Goal: Task Accomplishment & Management: Use online tool/utility

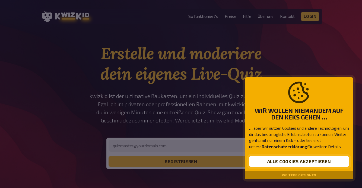
click at [297, 162] on button "Alle Cookies akzeptieren" at bounding box center [299, 161] width 100 height 11
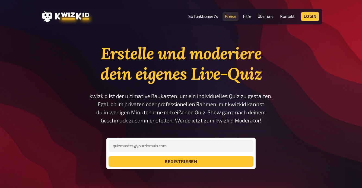
click at [231, 17] on link "Preise" at bounding box center [231, 16] width 12 height 5
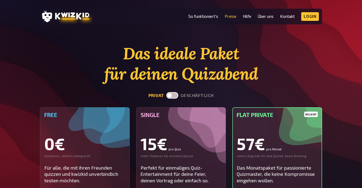
scroll to position [22, 0]
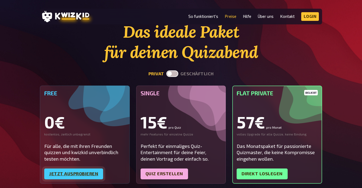
click at [77, 175] on link "Jetzt ausprobieren" at bounding box center [73, 174] width 59 height 11
click at [310, 18] on link "Login" at bounding box center [310, 16] width 18 height 9
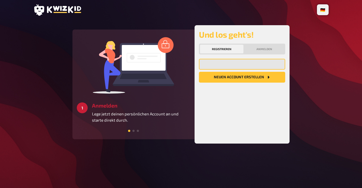
click at [220, 63] on input "email" at bounding box center [242, 64] width 86 height 11
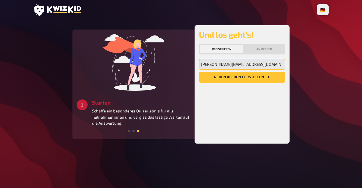
type input "[PERSON_NAME][EMAIL_ADDRESS][DOMAIN_NAME]"
click at [245, 79] on button "Neuen Account Erstellen" at bounding box center [242, 77] width 86 height 11
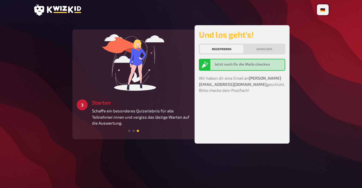
click at [261, 54] on div "Registrieren Anmelden" at bounding box center [242, 49] width 86 height 11
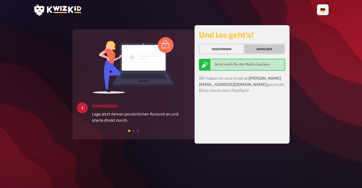
click at [262, 50] on button "Anmelden" at bounding box center [264, 49] width 40 height 9
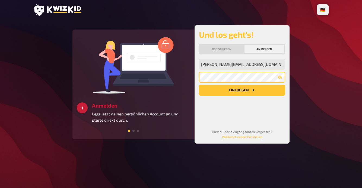
click at [242, 90] on button "Einloggen" at bounding box center [242, 90] width 86 height 11
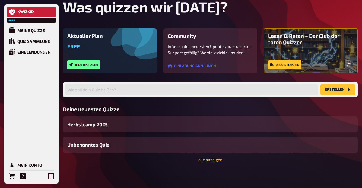
scroll to position [40, 0]
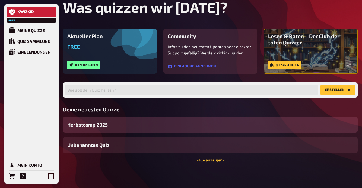
click at [89, 125] on span "Herbstcamp 2025" at bounding box center [87, 124] width 40 height 7
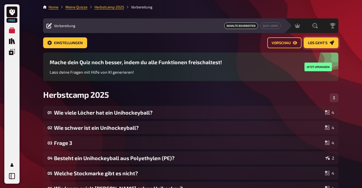
click at [321, 44] on span "Los geht's" at bounding box center [318, 43] width 20 height 4
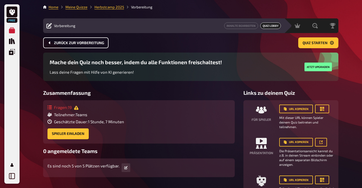
click at [91, 43] on span "Zurück zur Vorbereitung" at bounding box center [79, 43] width 50 height 4
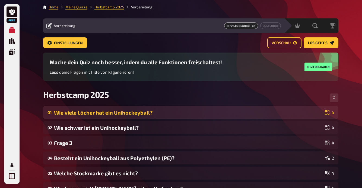
click at [283, 113] on div "Wie viele Löcher hat ein Unihockeyball?" at bounding box center [188, 113] width 269 height 6
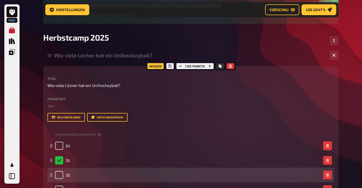
scroll to position [69, 0]
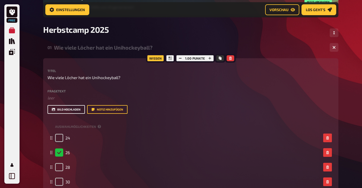
click at [68, 108] on button "Bild hochladen" at bounding box center [65, 109] width 37 height 9
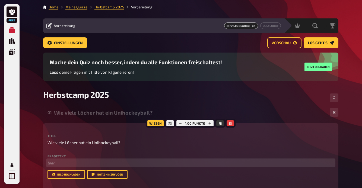
scroll to position [0, 0]
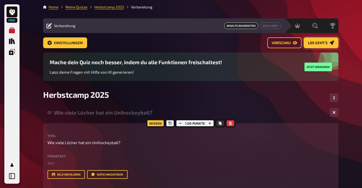
click at [317, 41] on span "Los geht's" at bounding box center [318, 43] width 20 height 4
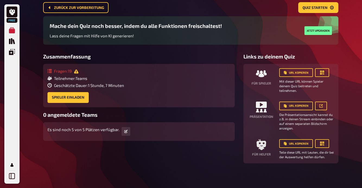
scroll to position [37, 0]
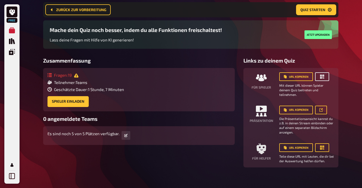
click at [322, 79] on icon "button" at bounding box center [321, 76] width 5 height 5
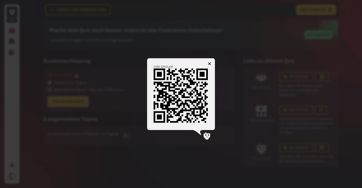
click at [209, 64] on icon "button" at bounding box center [209, 63] width 3 height 3
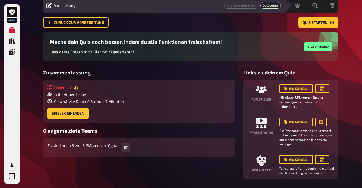
scroll to position [15, 0]
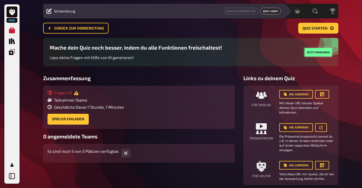
click at [315, 54] on button "Jetzt upgraden" at bounding box center [317, 52] width 27 height 9
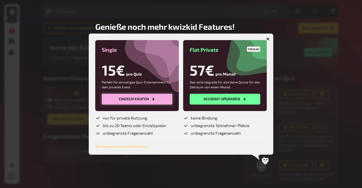
click at [127, 102] on button "Einzeln kaufen" at bounding box center [137, 99] width 71 height 11
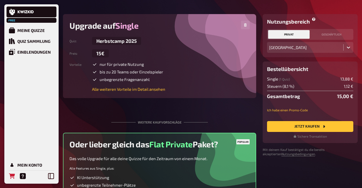
scroll to position [32, 0]
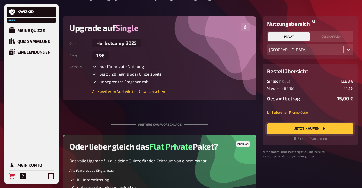
click at [308, 131] on button "Jetzt Kaufen" at bounding box center [310, 128] width 86 height 11
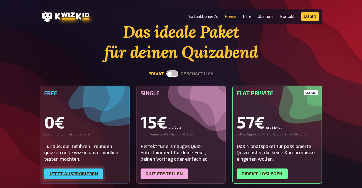
click at [73, 175] on link "Jetzt ausprobieren" at bounding box center [73, 174] width 59 height 11
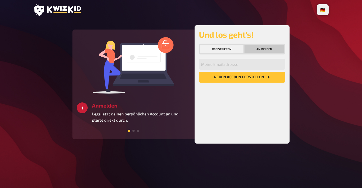
click at [264, 47] on button "Anmelden" at bounding box center [264, 49] width 40 height 9
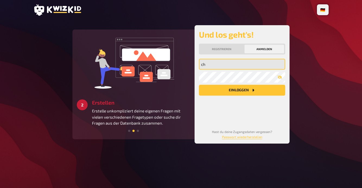
type input "christina_adrian@hotmail.ch"
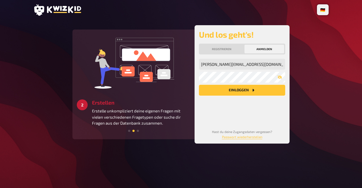
click at [225, 92] on button "Einloggen" at bounding box center [242, 90] width 86 height 11
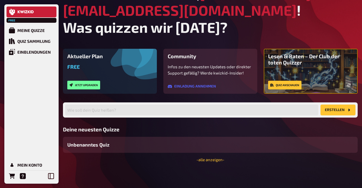
scroll to position [20, 0]
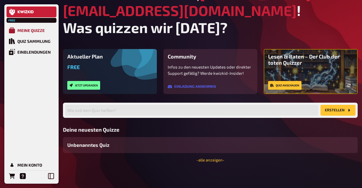
click at [35, 31] on div "Meine Quizze" at bounding box center [30, 30] width 27 height 5
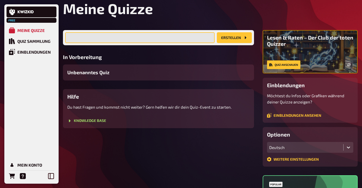
click at [125, 37] on input "text" at bounding box center [139, 37] width 149 height 11
type input "Herbstcamp 2025"
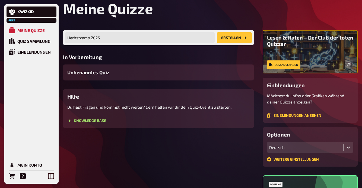
click at [232, 40] on button "Erstellen" at bounding box center [234, 37] width 35 height 11
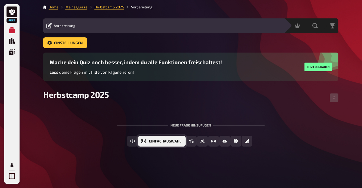
click at [147, 143] on button "Einfachauswahl" at bounding box center [161, 141] width 47 height 11
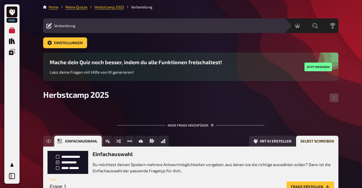
scroll to position [43, 0]
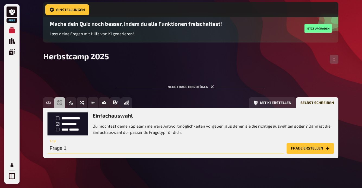
click at [111, 146] on input "Frage 1" at bounding box center [165, 148] width 237 height 11
type input "F"
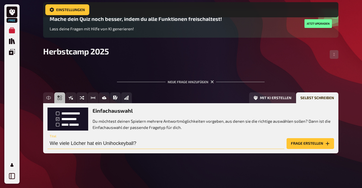
scroll to position [47, 0]
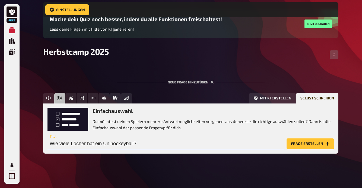
type input "Wie viele Löcher hat ein Unihockeyball?"
click at [298, 144] on button "Frage erstellen" at bounding box center [309, 144] width 47 height 11
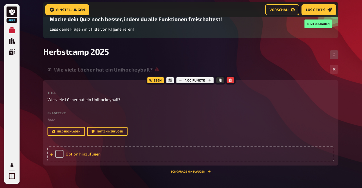
click at [59, 153] on div "Option hinzufügen" at bounding box center [190, 154] width 286 height 15
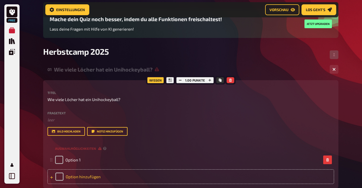
click at [50, 177] on icon at bounding box center [51, 177] width 3 height 3
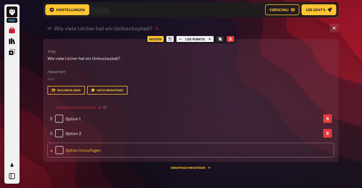
scroll to position [91, 0]
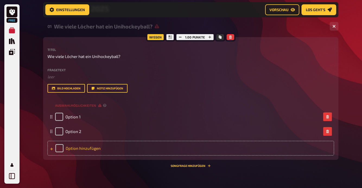
click at [51, 149] on icon at bounding box center [51, 149] width 3 height 3
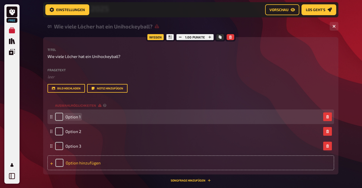
click at [70, 117] on span "Option 1" at bounding box center [72, 116] width 15 height 5
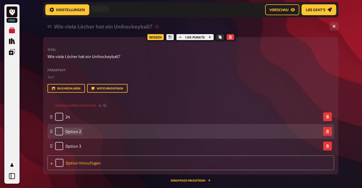
click at [75, 132] on span "Option 2" at bounding box center [73, 131] width 16 height 5
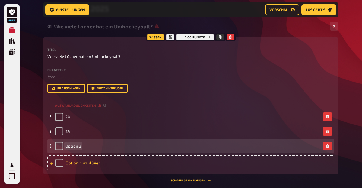
click at [76, 147] on span "Option 3" at bounding box center [73, 146] width 16 height 5
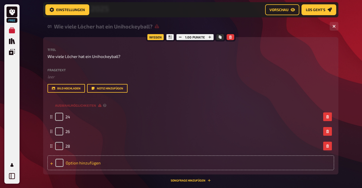
click at [77, 161] on div "Option hinzufügen" at bounding box center [190, 163] width 286 height 15
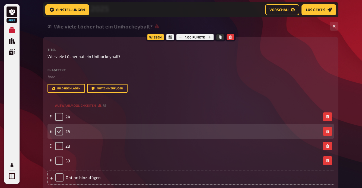
click at [59, 133] on input "checkbox" at bounding box center [59, 131] width 8 height 8
checkbox input "true"
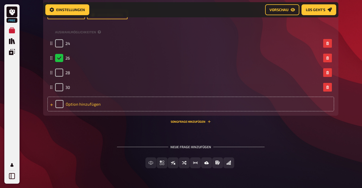
scroll to position [166, 0]
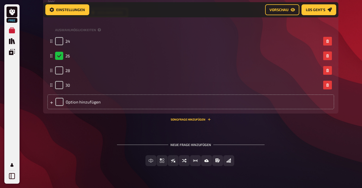
click at [131, 130] on div "01 Wie viele Löcher hat ein Unihockeyball? 4 Wissen 1.00 Punkte Titel Wie viele…" at bounding box center [190, 59] width 295 height 231
click at [278, 10] on span "Vorschau" at bounding box center [278, 10] width 19 height 4
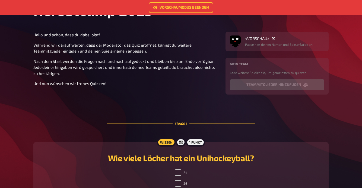
scroll to position [33, 0]
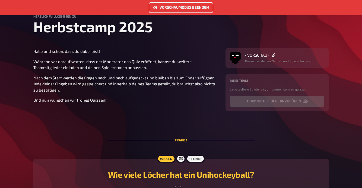
click at [177, 5] on link "Vorschaumodus beenden" at bounding box center [181, 7] width 65 height 11
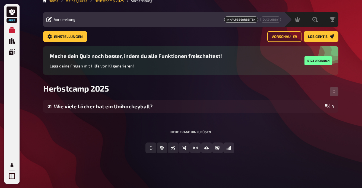
scroll to position [6, 0]
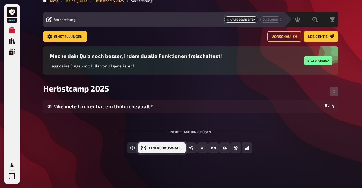
click at [162, 149] on span "Einfachauswahl" at bounding box center [165, 148] width 32 height 4
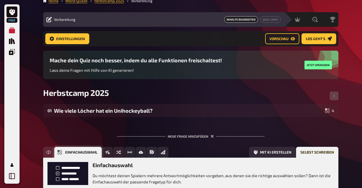
scroll to position [56, 0]
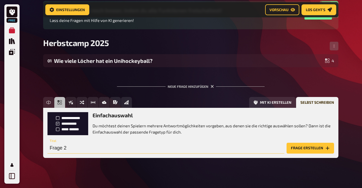
click at [74, 149] on input "Frage 2" at bounding box center [165, 148] width 237 height 11
type input "F"
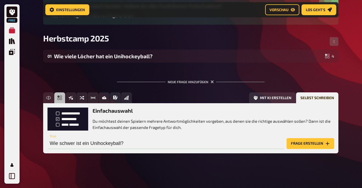
scroll to position [60, 0]
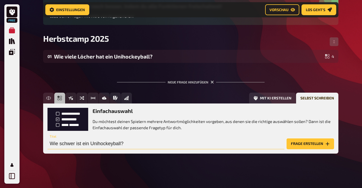
type input "Wie schwer ist ein Unihockeyball?"
click at [300, 145] on button "Frage erstellen" at bounding box center [309, 144] width 47 height 11
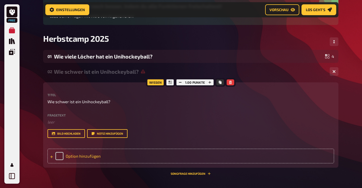
click at [80, 155] on div "Option hinzufügen" at bounding box center [190, 156] width 286 height 15
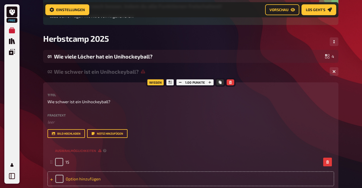
click at [82, 177] on div "Option hinzufügen" at bounding box center [190, 179] width 286 height 15
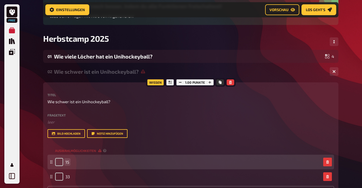
click at [72, 163] on div "15" at bounding box center [188, 162] width 266 height 8
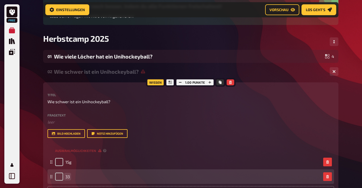
click at [71, 177] on div "33" at bounding box center [188, 177] width 266 height 8
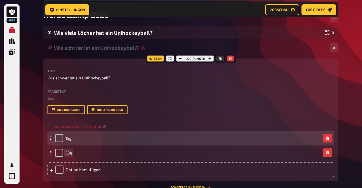
scroll to position [85, 0]
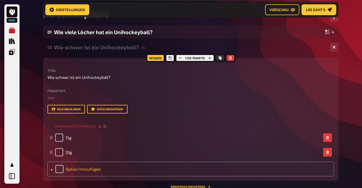
click at [72, 172] on div "Option hinzufügen" at bounding box center [190, 169] width 286 height 15
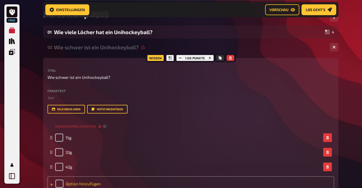
click at [70, 183] on div "Option hinzufügen" at bounding box center [190, 184] width 286 height 15
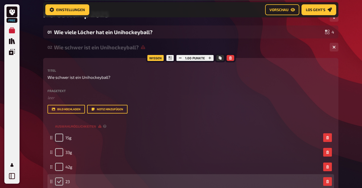
click at [59, 181] on input "checkbox" at bounding box center [59, 182] width 8 height 8
checkbox input "true"
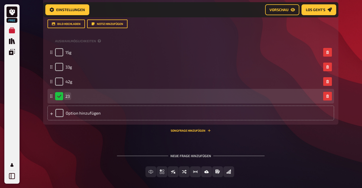
scroll to position [171, 0]
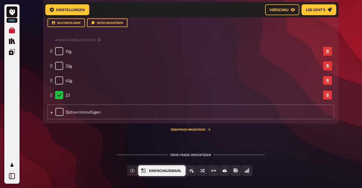
click at [162, 172] on span "Einfachauswahl" at bounding box center [165, 171] width 32 height 4
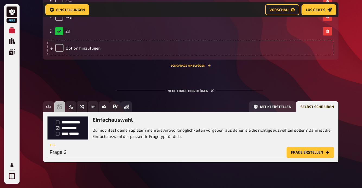
scroll to position [236, 0]
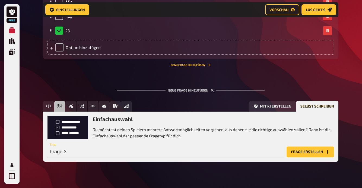
click at [311, 153] on button "Frage erstellen" at bounding box center [309, 152] width 47 height 11
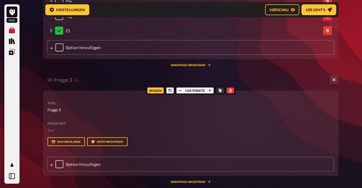
click at [64, 122] on label "Fragetext" at bounding box center [190, 123] width 286 height 3
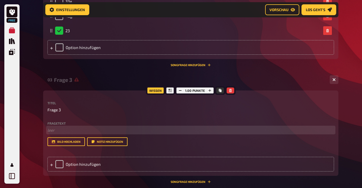
click at [59, 132] on p "﻿ leer" at bounding box center [190, 130] width 286 height 6
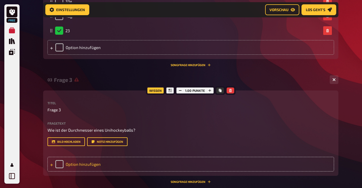
click at [75, 162] on div "Option hinzufügen" at bounding box center [190, 164] width 286 height 15
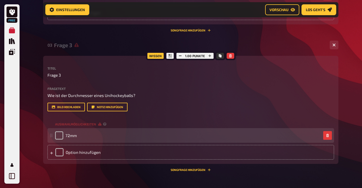
scroll to position [274, 0]
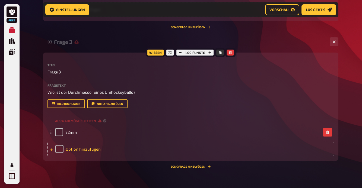
click at [77, 150] on div "Option hinzufügen" at bounding box center [190, 149] width 286 height 15
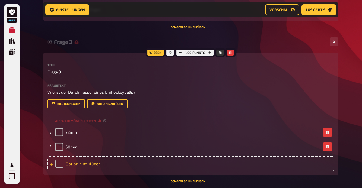
click at [78, 162] on div "Option hinzufügen" at bounding box center [190, 163] width 286 height 15
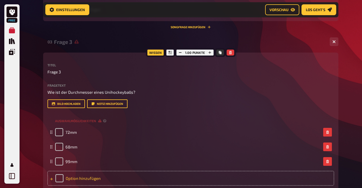
click at [78, 178] on div "Option hinzufügen" at bounding box center [190, 178] width 286 height 15
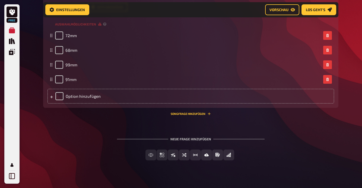
scroll to position [373, 0]
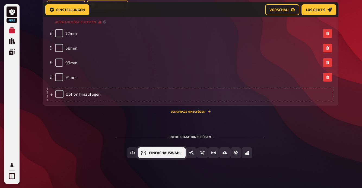
click at [163, 153] on span "Einfachauswahl" at bounding box center [165, 153] width 32 height 4
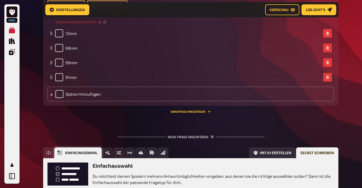
scroll to position [427, 0]
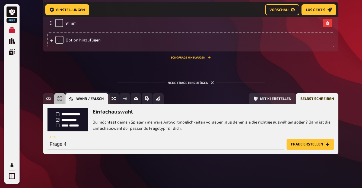
click at [75, 98] on button "Wahr / Falsch" at bounding box center [86, 98] width 43 height 11
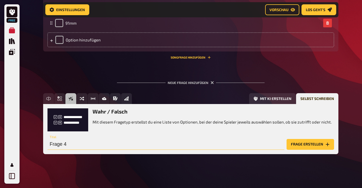
click at [72, 144] on input "Frage 4" at bounding box center [165, 144] width 237 height 11
type input "F"
type input "Besteht ein Unihockeyball aus Polyethylen (PE)?"
click at [317, 145] on button "Frage erstellen" at bounding box center [309, 144] width 47 height 11
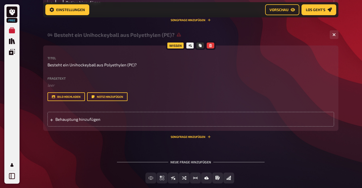
scroll to position [467, 0]
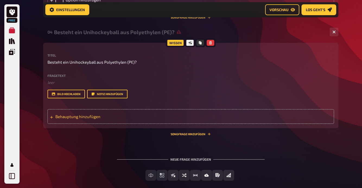
click at [81, 116] on span "Behauptung hinzufügen" at bounding box center [97, 116] width 84 height 5
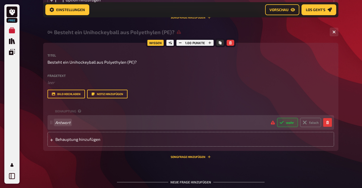
click at [76, 123] on span "Antwort" at bounding box center [160, 122] width 211 height 5
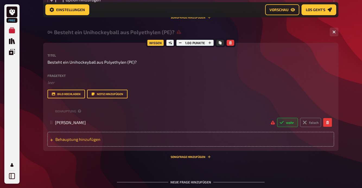
click at [71, 140] on span "Behauptung hinzufügen" at bounding box center [97, 139] width 84 height 5
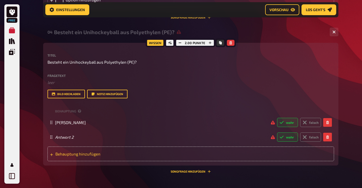
click at [71, 140] on div "Antwort 2 wahr falsch" at bounding box center [188, 137] width 266 height 9
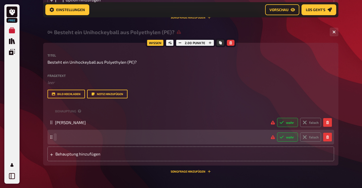
click at [74, 137] on span at bounding box center [160, 137] width 211 height 5
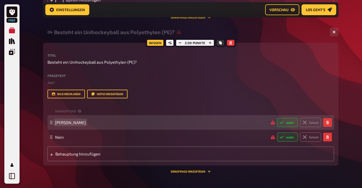
click at [66, 123] on span "JA" at bounding box center [160, 122] width 211 height 5
click at [287, 125] on label "wahr" at bounding box center [287, 122] width 21 height 9
click at [277, 118] on input "wahr" at bounding box center [277, 118] width 0 height 0
radio input "true"
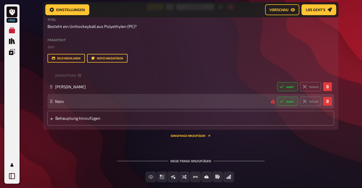
scroll to position [505, 0]
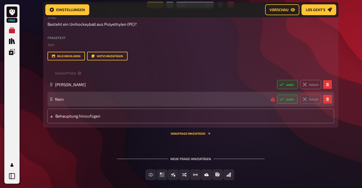
click at [310, 101] on label "falsch" at bounding box center [310, 99] width 21 height 9
click at [277, 95] on input "falsch" at bounding box center [277, 94] width 0 height 0
radio input "true"
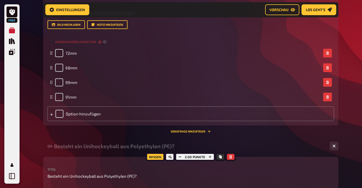
scroll to position [353, 0]
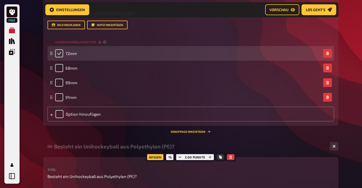
click at [57, 53] on input "checkbox" at bounding box center [59, 53] width 8 height 8
checkbox input "true"
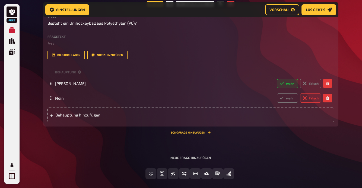
scroll to position [502, 0]
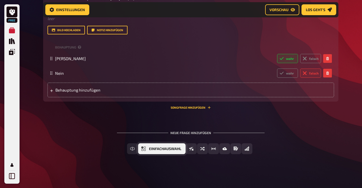
click at [164, 149] on span "Einfachauswahl" at bounding box center [165, 149] width 32 height 4
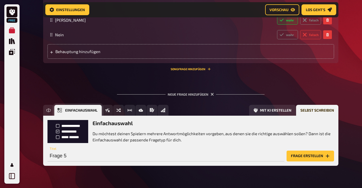
scroll to position [581, 0]
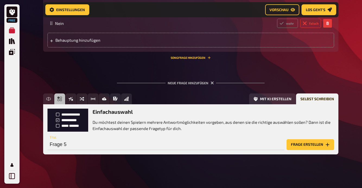
click at [126, 142] on input "Frage 5" at bounding box center [165, 144] width 237 height 11
type input "F"
type input "Welche Stockmarke gibt es nicht?"
click at [313, 145] on button "Frage erstellen" at bounding box center [309, 144] width 47 height 11
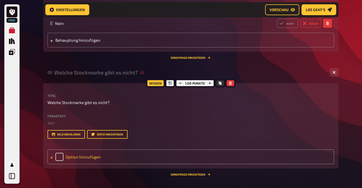
click at [82, 156] on div "Option hinzufügen" at bounding box center [190, 157] width 286 height 15
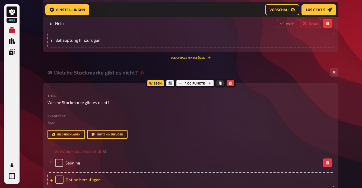
click at [81, 180] on div "Option hinzufügen" at bounding box center [190, 179] width 286 height 15
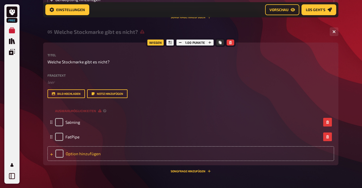
scroll to position [622, 0]
click at [81, 154] on div "Option hinzufügen" at bounding box center [190, 153] width 286 height 15
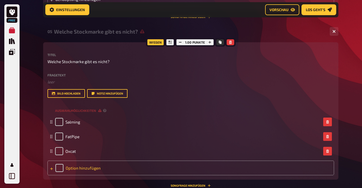
click at [82, 168] on div "Option hinzufügen" at bounding box center [190, 168] width 286 height 15
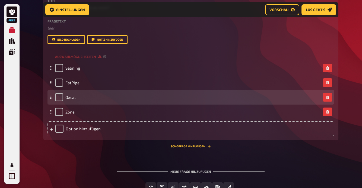
scroll to position [678, 0]
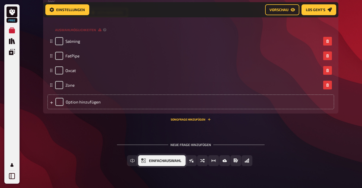
click at [163, 160] on span "Einfachauswahl" at bounding box center [165, 161] width 32 height 4
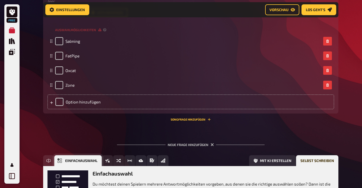
scroll to position [764, 0]
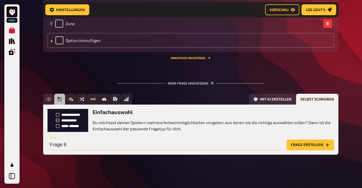
click at [125, 144] on input "Frage 6" at bounding box center [165, 145] width 237 height 11
type input "F"
type input "Wie lange spielt [PERSON_NAME] schon Unihockey?"
click at [301, 143] on button "Frage erstellen" at bounding box center [309, 145] width 47 height 11
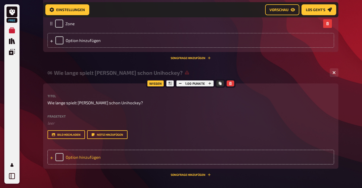
click at [79, 157] on div "Option hinzufügen" at bounding box center [190, 157] width 286 height 15
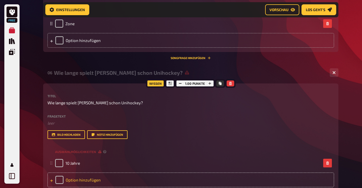
click at [82, 179] on div "Option hinzufügen" at bounding box center [190, 180] width 286 height 15
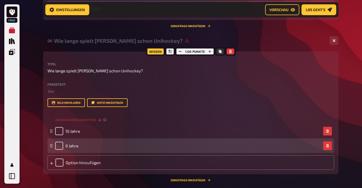
scroll to position [797, 0]
click at [59, 145] on input "checkbox" at bounding box center [59, 146] width 8 height 8
checkbox input "true"
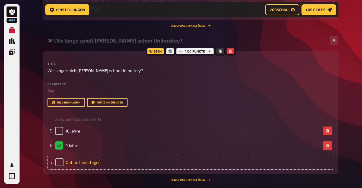
click at [78, 164] on div "Option hinzufügen" at bounding box center [190, 162] width 286 height 15
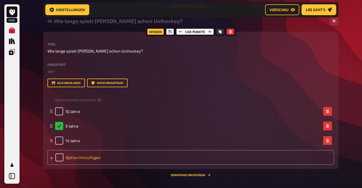
scroll to position [818, 0]
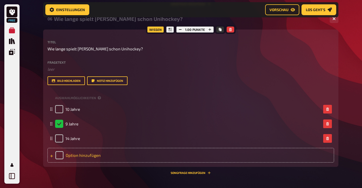
click at [76, 153] on div "Option hinzufügen" at bounding box center [190, 155] width 286 height 15
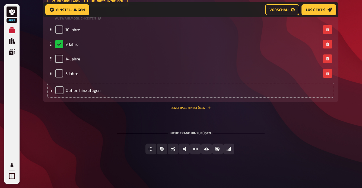
scroll to position [898, 0]
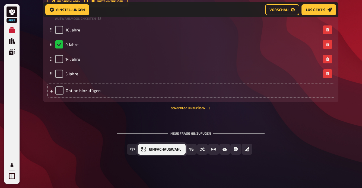
click at [161, 149] on span "Einfachauswahl" at bounding box center [165, 150] width 32 height 4
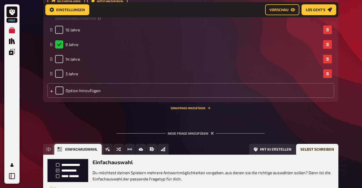
scroll to position [948, 0]
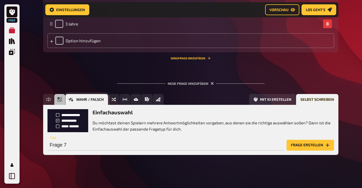
click at [73, 97] on icon "Wahr / Falsch" at bounding box center [71, 99] width 4 height 4
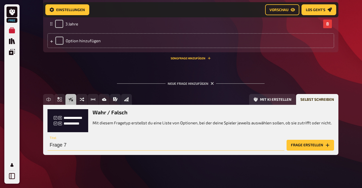
click at [86, 145] on input "Frage 7" at bounding box center [165, 145] width 237 height 11
type input "F"
type input "[PERSON_NAME] Vater ist Trainer bei GC Unihockey?"
click at [298, 143] on button "Frage erstellen" at bounding box center [309, 145] width 47 height 11
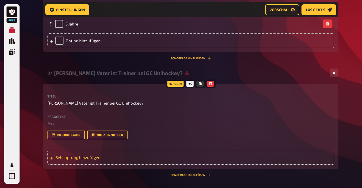
click at [95, 157] on span "Behauptung hinzufügen" at bounding box center [97, 157] width 84 height 5
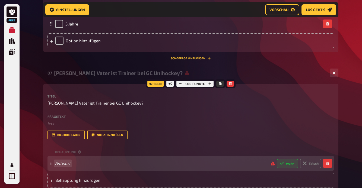
click at [102, 163] on span "Antwort" at bounding box center [160, 163] width 211 height 5
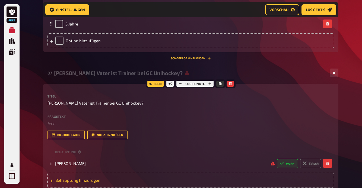
click at [99, 178] on span "Behauptung hinzufügen" at bounding box center [97, 180] width 84 height 5
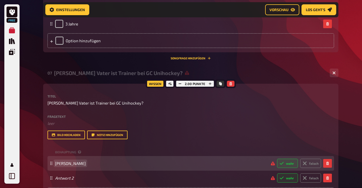
click at [93, 163] on span "JA" at bounding box center [160, 163] width 211 height 5
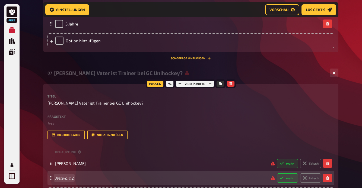
click at [83, 179] on span "Antwort 2" at bounding box center [160, 178] width 211 height 5
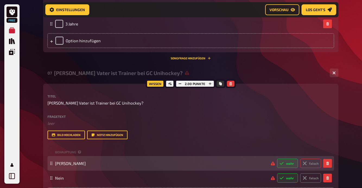
click at [312, 164] on label "falsch" at bounding box center [310, 163] width 21 height 9
click at [277, 159] on input "falsch" at bounding box center [277, 159] width 0 height 0
radio input "true"
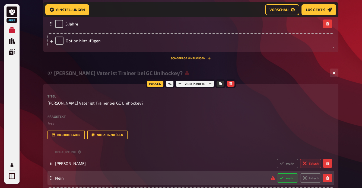
click at [288, 178] on label "wahr" at bounding box center [287, 178] width 21 height 9
click at [277, 174] on input "wahr" at bounding box center [277, 173] width 0 height 0
radio input "true"
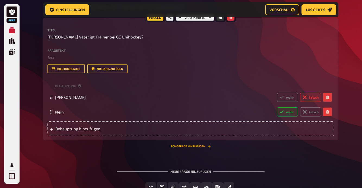
scroll to position [1051, 0]
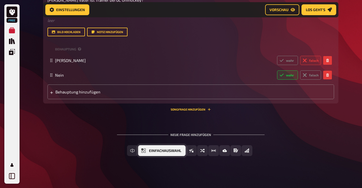
click at [148, 150] on button "Einfachauswahl" at bounding box center [161, 150] width 47 height 11
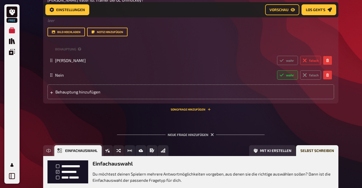
scroll to position [1102, 0]
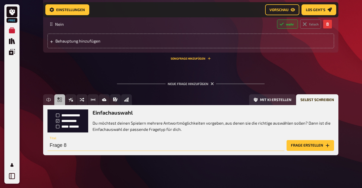
click at [76, 145] on input "Frage 8" at bounding box center [165, 145] width 237 height 11
type input "F"
type input "[PERSON_NAME] arbeitet als...?"
click at [293, 141] on button "Frage erstellen" at bounding box center [309, 145] width 47 height 11
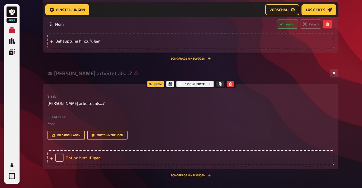
click at [77, 156] on div "Option hinzufügen" at bounding box center [190, 157] width 286 height 15
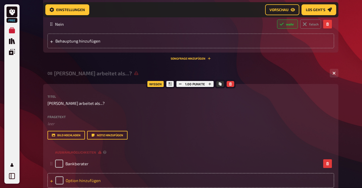
click at [78, 179] on div "Option hinzufügen" at bounding box center [190, 180] width 286 height 15
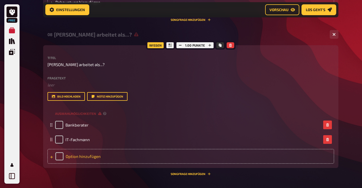
scroll to position [1141, 0]
click at [82, 156] on div "Option hinzufügen" at bounding box center [190, 156] width 286 height 15
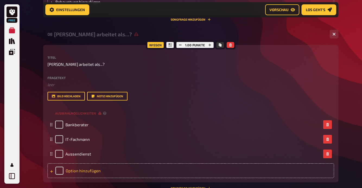
click at [80, 169] on div "Option hinzufügen" at bounding box center [190, 171] width 286 height 15
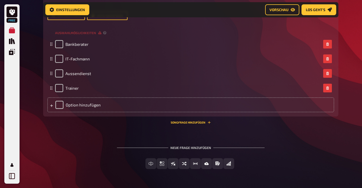
scroll to position [1221, 0]
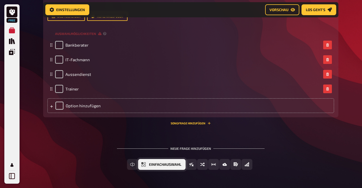
click at [159, 163] on span "Einfachauswahl" at bounding box center [165, 165] width 32 height 4
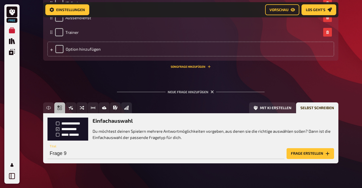
scroll to position [1285, 0]
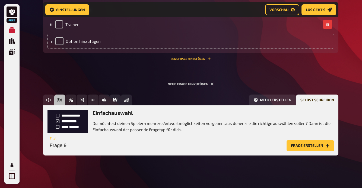
click at [81, 145] on input "Frage 9" at bounding box center [165, 145] width 237 height 11
type input "F"
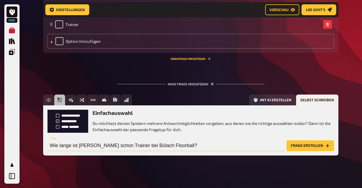
type input "Wie lange ist [PERSON_NAME] schon Trainer bei Bülach Floorball?"
click at [301, 143] on button "Frage erstellen" at bounding box center [309, 145] width 47 height 11
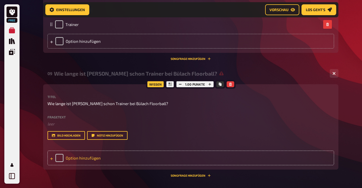
click at [108, 153] on div "Option hinzufügen" at bounding box center [190, 158] width 286 height 15
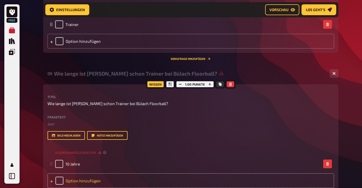
click at [93, 179] on div "Option hinzufügen" at bounding box center [190, 181] width 286 height 15
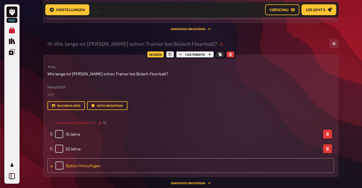
scroll to position [1315, 0]
click at [80, 166] on div "Option hinzufügen" at bounding box center [190, 165] width 286 height 15
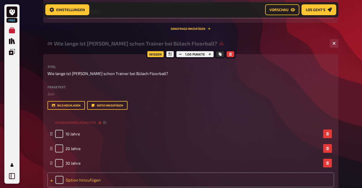
click at [78, 178] on div "Option hinzufügen" at bounding box center [190, 180] width 286 height 15
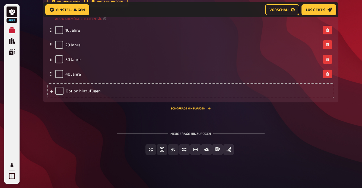
scroll to position [1418, 0]
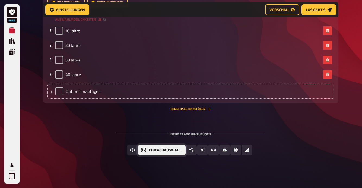
click at [164, 149] on span "Einfachauswahl" at bounding box center [165, 151] width 32 height 4
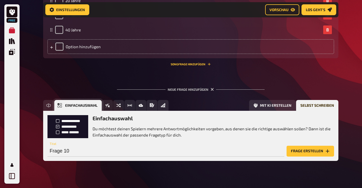
scroll to position [1468, 0]
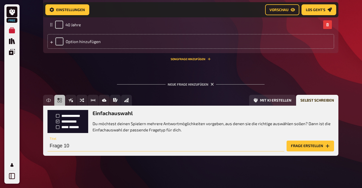
click at [78, 143] on input "Frage 10" at bounding box center [165, 146] width 237 height 11
type input "F"
type input "Was ist Siro im Eishockey Fan?"
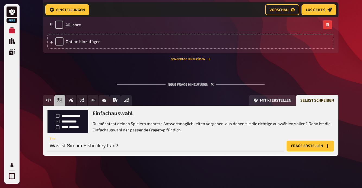
click at [300, 144] on button "Frage erstellen" at bounding box center [309, 146] width 47 height 11
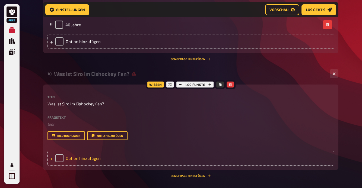
click at [85, 158] on div "Option hinzufügen" at bounding box center [190, 158] width 286 height 15
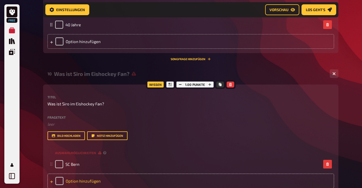
click at [83, 180] on div "Option hinzufügen" at bounding box center [190, 181] width 286 height 15
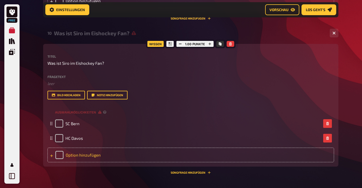
scroll to position [1510, 0]
click at [77, 151] on div "Option hinzufügen" at bounding box center [190, 154] width 286 height 15
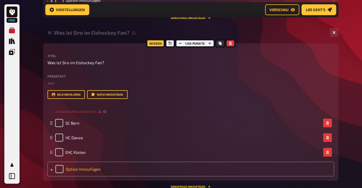
click at [81, 165] on div "Option hinzufügen" at bounding box center [190, 169] width 286 height 15
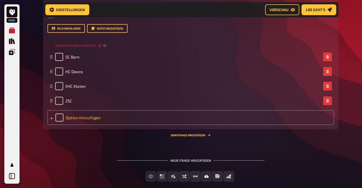
scroll to position [1577, 0]
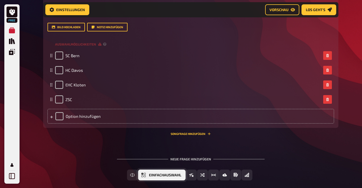
click at [165, 174] on span "Einfachauswahl" at bounding box center [165, 176] width 32 height 4
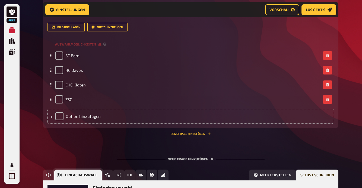
scroll to position [1652, 0]
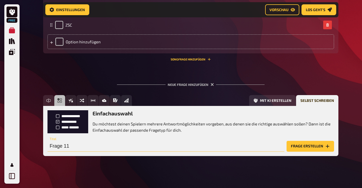
click at [87, 144] on input "Frage 11" at bounding box center [165, 146] width 237 height 11
type input "F"
type input "Bis zu welcher Stufe hat [PERSON_NAME] gespielt?"
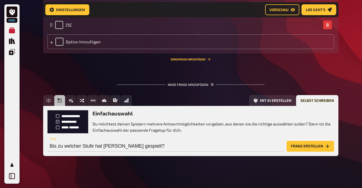
click at [299, 144] on button "Frage erstellen" at bounding box center [309, 146] width 47 height 11
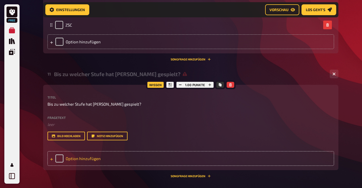
click at [99, 157] on div "Option hinzufügen" at bounding box center [190, 158] width 286 height 15
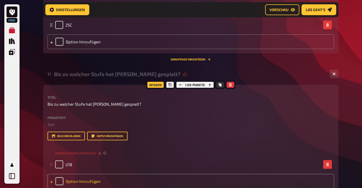
click at [95, 181] on div "Option hinzufügen" at bounding box center [190, 181] width 286 height 15
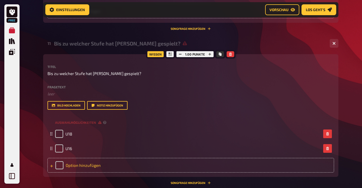
scroll to position [1690, 0]
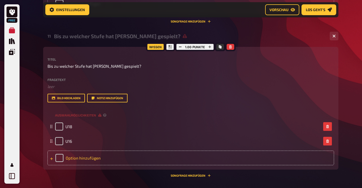
click at [78, 153] on div "Option hinzufügen" at bounding box center [190, 158] width 286 height 15
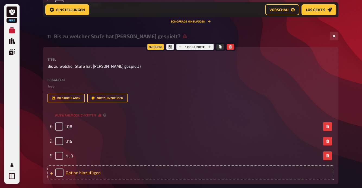
click at [76, 169] on div "Option hinzufügen" at bounding box center [190, 172] width 286 height 15
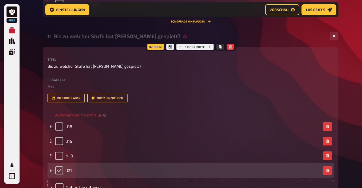
click at [56, 167] on input "checkbox" at bounding box center [59, 170] width 8 height 8
checkbox input "true"
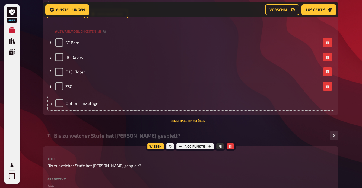
scroll to position [1587, 0]
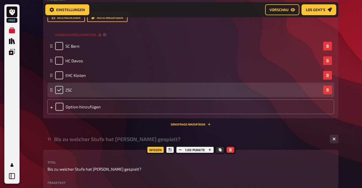
click at [60, 88] on input "checkbox" at bounding box center [59, 90] width 8 height 8
checkbox input "true"
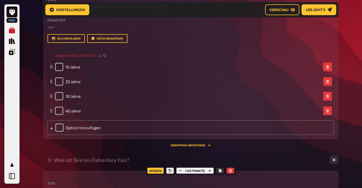
scroll to position [1380, 0]
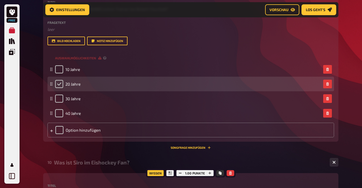
click at [61, 83] on input "checkbox" at bounding box center [59, 84] width 8 height 8
checkbox input "true"
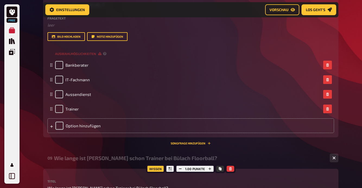
scroll to position [1200, 0]
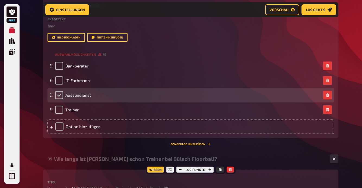
click at [59, 95] on input "checkbox" at bounding box center [59, 95] width 8 height 8
checkbox input "true"
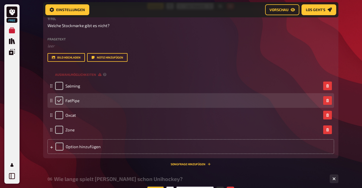
scroll to position [646, 0]
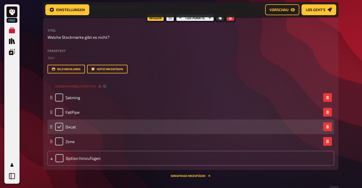
click at [59, 123] on input "checkbox" at bounding box center [59, 127] width 8 height 8
checkbox input "true"
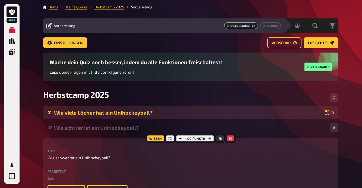
scroll to position [0, 0]
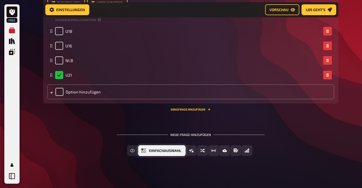
click at [162, 149] on span "Einfachauswahl" at bounding box center [165, 151] width 32 height 4
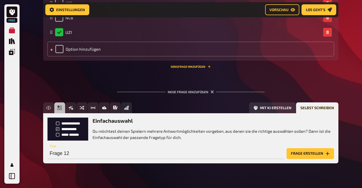
scroll to position [1835, 0]
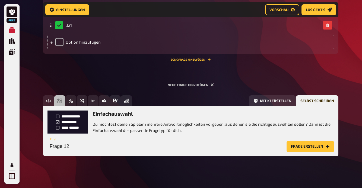
click at [81, 144] on input "Frage 12" at bounding box center [165, 146] width 237 height 11
type input "F"
type input "Mit welcher Stock-Marke spielt [PERSON_NAME]?"
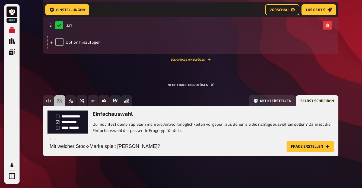
click at [296, 144] on button "Frage erstellen" at bounding box center [309, 146] width 47 height 11
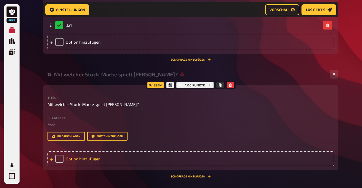
click at [94, 157] on div "Option hinzufügen" at bounding box center [190, 159] width 286 height 15
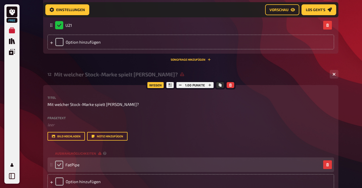
click at [59, 161] on input "checkbox" at bounding box center [59, 165] width 8 height 8
checkbox input "true"
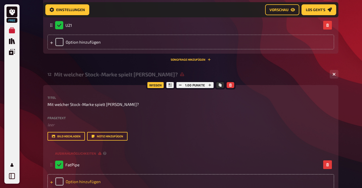
click at [82, 180] on div "Option hinzufügen" at bounding box center [190, 181] width 286 height 15
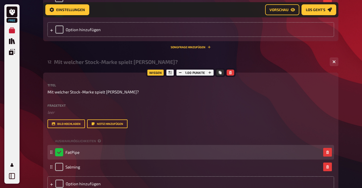
scroll to position [1853, 0]
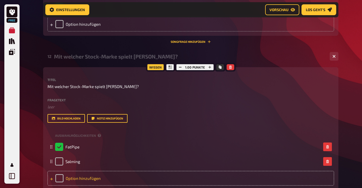
click at [86, 175] on div "Option hinzufügen" at bounding box center [190, 178] width 286 height 15
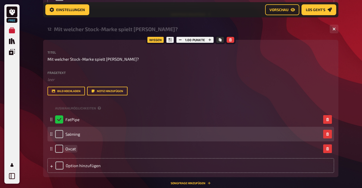
scroll to position [1881, 0]
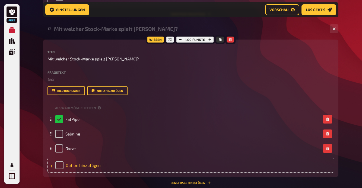
click at [91, 165] on div "Option hinzufügen" at bounding box center [190, 165] width 286 height 15
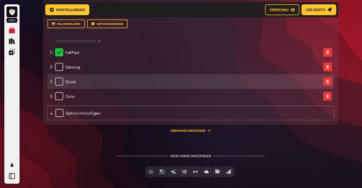
scroll to position [1948, 0]
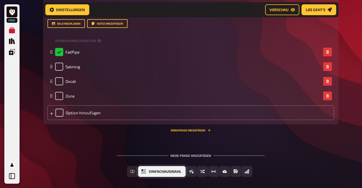
click at [149, 170] on span "Einfachauswahl" at bounding box center [165, 172] width 32 height 4
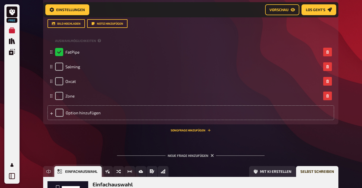
scroll to position [2018, 0]
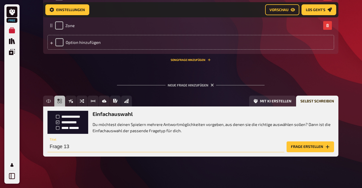
click at [76, 143] on input "Frage 13" at bounding box center [165, 147] width 237 height 11
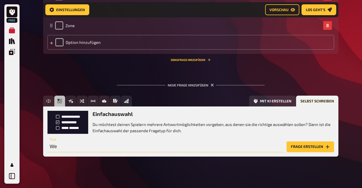
type input "W"
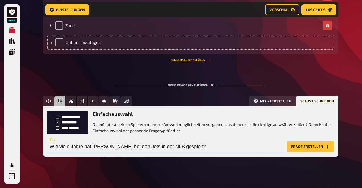
type input "Wie viele Jahre hat [PERSON_NAME] bei den Jets in der NLB gespielt?"
click at [294, 145] on button "Frage erstellen" at bounding box center [309, 147] width 47 height 11
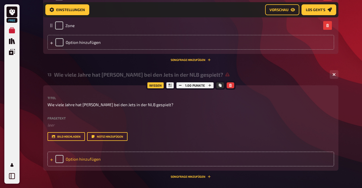
click at [88, 156] on div "Option hinzufügen" at bounding box center [190, 159] width 286 height 15
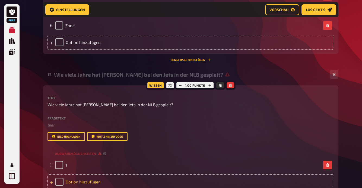
click at [87, 181] on div "Option hinzufügen" at bounding box center [190, 182] width 286 height 15
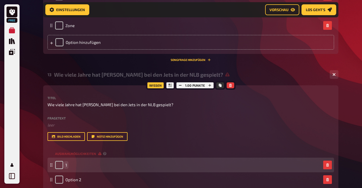
click at [85, 162] on div "1" at bounding box center [188, 165] width 266 height 8
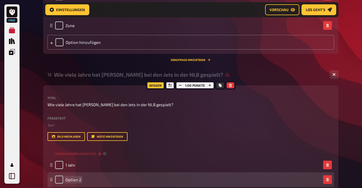
click at [85, 177] on div "Option 2" at bounding box center [188, 180] width 266 height 8
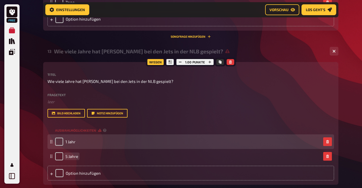
scroll to position [2042, 0]
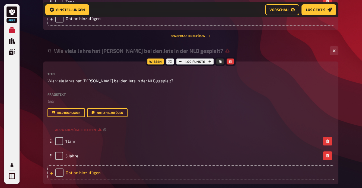
click at [87, 172] on div "Option hinzufügen" at bounding box center [190, 172] width 286 height 15
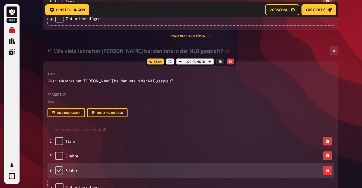
click at [59, 168] on input "checkbox" at bounding box center [59, 170] width 8 height 8
checkbox input "true"
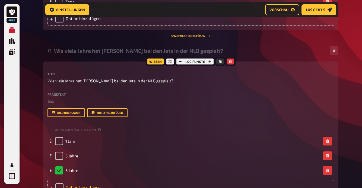
click at [78, 183] on div "Option hinzufügen" at bounding box center [190, 187] width 286 height 15
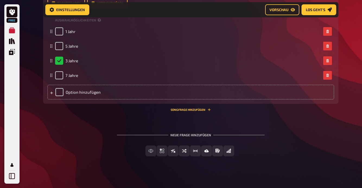
scroll to position [2152, 0]
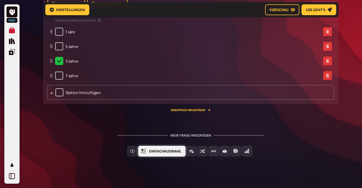
click at [163, 150] on span "Einfachauswahl" at bounding box center [165, 152] width 32 height 4
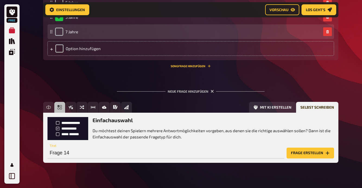
scroll to position [2202, 0]
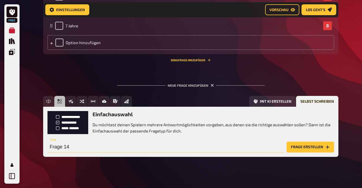
click at [86, 145] on input "Frage 14" at bounding box center [165, 147] width 237 height 11
type input "F"
type input "Wie alt sind [PERSON_NAME] und [PERSON_NAME] zusammen?"
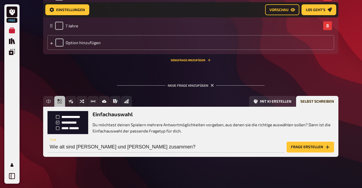
click at [308, 144] on button "Frage erstellen" at bounding box center [309, 147] width 47 height 11
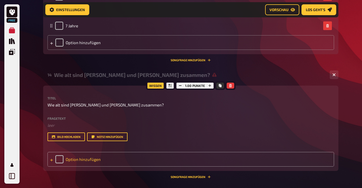
click at [94, 156] on div "Option hinzufügen" at bounding box center [190, 159] width 286 height 15
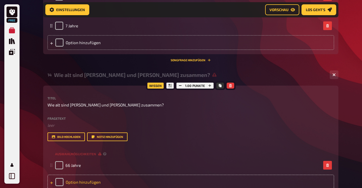
click at [87, 178] on div "Option hinzufügen" at bounding box center [190, 182] width 286 height 15
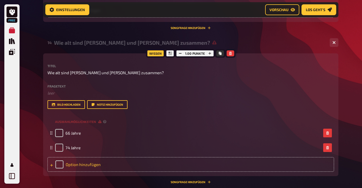
scroll to position [2236, 0]
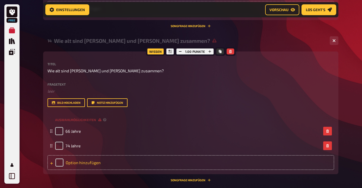
click at [94, 162] on div "Option hinzufügen" at bounding box center [190, 162] width 286 height 15
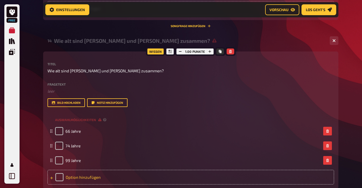
click at [95, 174] on div "Option hinzufügen" at bounding box center [190, 177] width 286 height 15
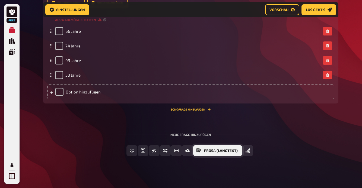
scroll to position [2335, 0]
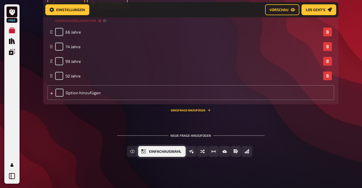
click at [153, 150] on span "Einfachauswahl" at bounding box center [165, 152] width 32 height 4
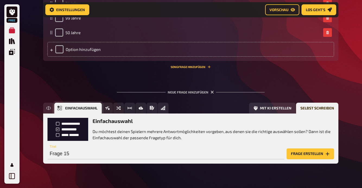
scroll to position [2385, 0]
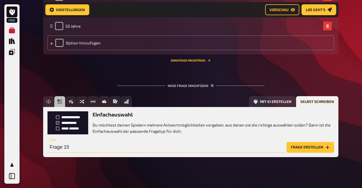
click at [96, 143] on input "Frage 15" at bounding box center [165, 147] width 237 height 11
type input "F"
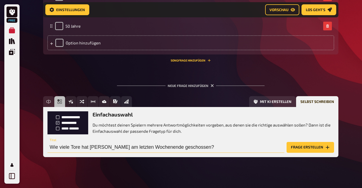
type input "Wie viele Tore hat [PERSON_NAME] am letzten Wochenende geschossen?"
click at [296, 142] on button "Frage erstellen" at bounding box center [309, 147] width 47 height 11
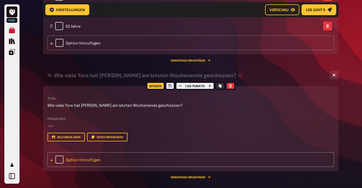
click at [105, 153] on div "Option hinzufügen" at bounding box center [190, 159] width 286 height 15
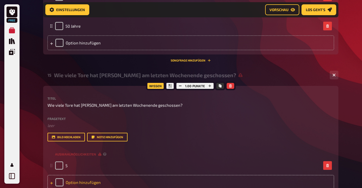
click at [87, 179] on div "Option hinzufügen" at bounding box center [190, 182] width 286 height 15
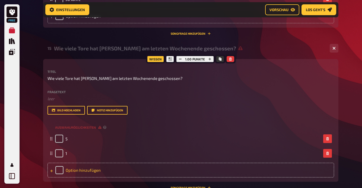
scroll to position [2412, 0]
click at [81, 166] on div "Option hinzufügen" at bounding box center [190, 170] width 286 height 15
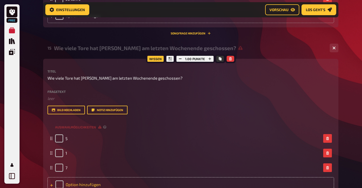
click at [77, 183] on div "Option hinzufügen" at bounding box center [190, 184] width 286 height 15
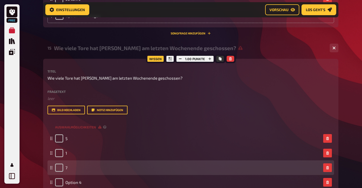
click at [81, 164] on div "7" at bounding box center [188, 168] width 266 height 8
click at [80, 166] on div "7" at bounding box center [188, 168] width 266 height 8
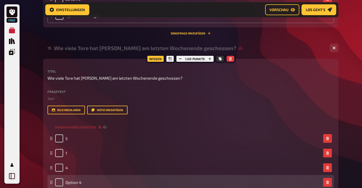
click at [77, 182] on div "Option 4" at bounding box center [68, 182] width 26 height 8
click at [77, 180] on span "Option 4" at bounding box center [73, 182] width 16 height 5
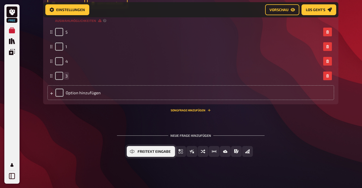
scroll to position [2518, 0]
click at [177, 150] on span "Einfachauswahl" at bounding box center [165, 152] width 32 height 4
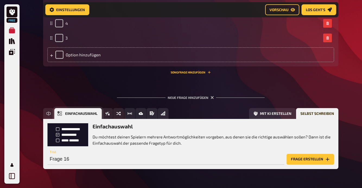
scroll to position [2568, 0]
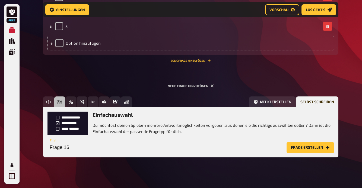
click at [92, 145] on input "Frage 16" at bounding box center [165, 147] width 237 height 11
type input "Wie viele Punkte hat [PERSON_NAME] am Wochenende erzielt?"
click at [299, 144] on button "Frage erstellen" at bounding box center [309, 147] width 47 height 11
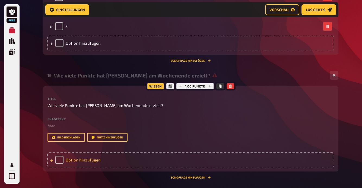
click at [95, 155] on div "Option hinzufügen" at bounding box center [190, 160] width 286 height 15
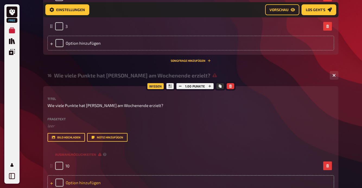
click at [97, 179] on div "Option hinzufügen" at bounding box center [190, 182] width 286 height 15
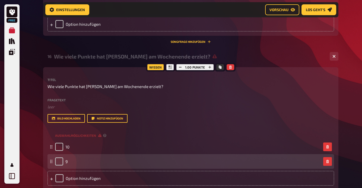
scroll to position [2588, 0]
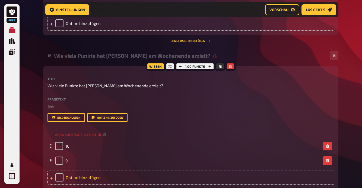
click at [94, 176] on div "Option hinzufügen" at bounding box center [190, 177] width 286 height 15
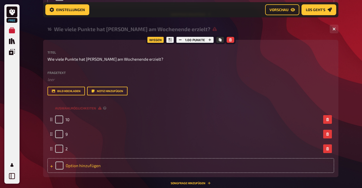
click at [92, 165] on div "Option hinzufügen" at bounding box center [190, 165] width 286 height 15
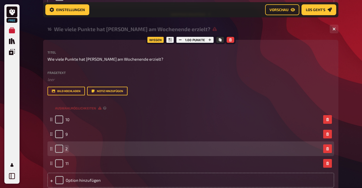
click at [69, 145] on div "2" at bounding box center [188, 149] width 266 height 8
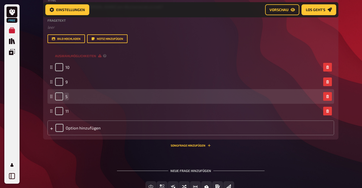
scroll to position [2671, 0]
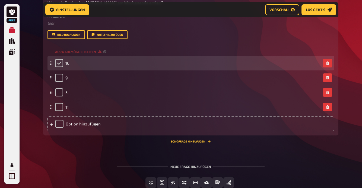
click at [59, 59] on input "checkbox" at bounding box center [59, 63] width 8 height 8
checkbox input "true"
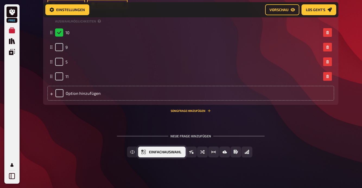
click at [164, 150] on span "Einfachauswahl" at bounding box center [165, 152] width 32 height 4
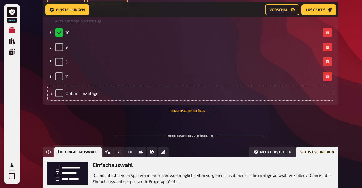
scroll to position [2752, 0]
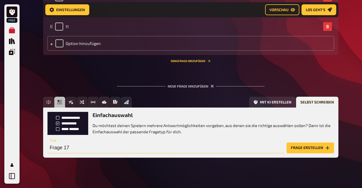
click at [79, 144] on input "Frage 17" at bounding box center [165, 148] width 237 height 11
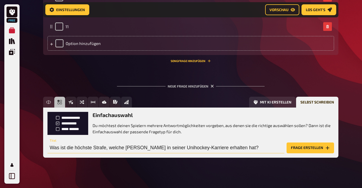
type input "Was ist die höchste Strafe, welche [PERSON_NAME] in seiner Unihockey-Karriere e…"
click at [322, 144] on button "Frage erstellen" at bounding box center [309, 148] width 47 height 11
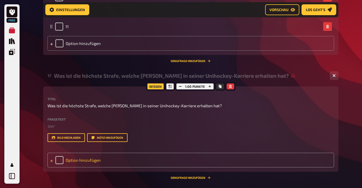
click at [113, 155] on div "Option hinzufügen" at bounding box center [190, 160] width 286 height 15
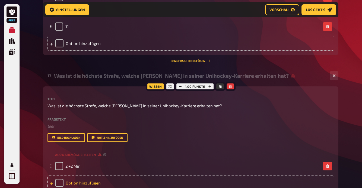
click at [98, 180] on div "Option hinzufügen" at bounding box center [190, 183] width 286 height 15
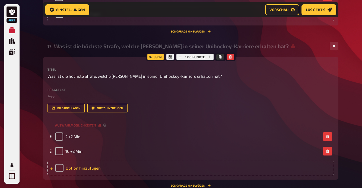
scroll to position [2782, 0]
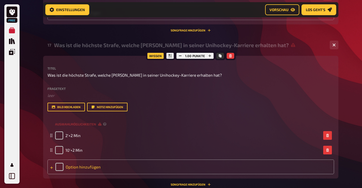
click at [87, 162] on div "Option hinzufügen" at bounding box center [190, 167] width 286 height 15
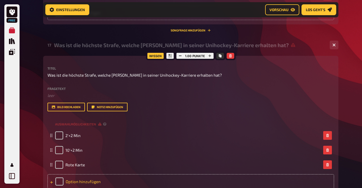
click at [87, 176] on div "Option hinzufügen" at bounding box center [190, 181] width 286 height 15
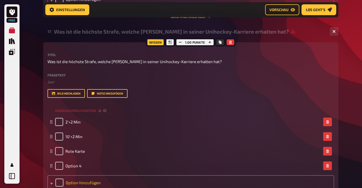
scroll to position [2798, 0]
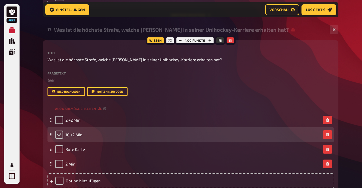
click at [59, 132] on input "checkbox" at bounding box center [59, 135] width 8 height 8
checkbox input "true"
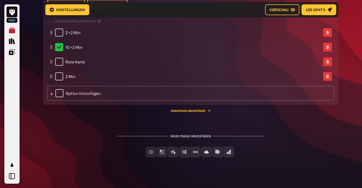
scroll to position [2885, 0]
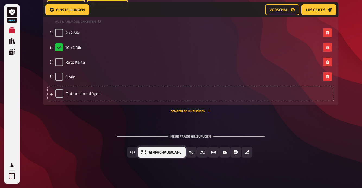
click at [149, 151] on span "Einfachauswahl" at bounding box center [165, 153] width 32 height 4
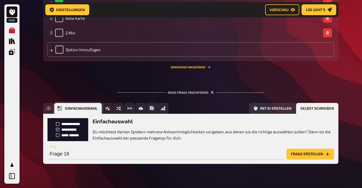
scroll to position [2935, 0]
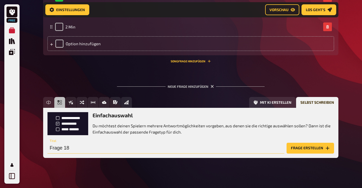
click at [71, 143] on input "Frage 18" at bounding box center [165, 148] width 237 height 11
type input "F"
type input "Was ist die "Grosse-Bankstrafe"?"
click at [299, 143] on button "Frage erstellen" at bounding box center [309, 148] width 47 height 11
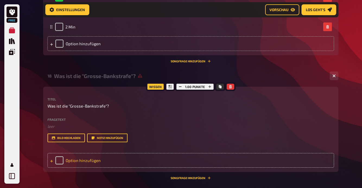
click at [102, 156] on div "Option hinzufügen" at bounding box center [190, 160] width 286 height 15
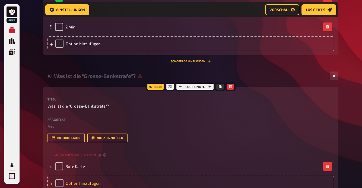
click at [97, 179] on div "Option hinzufügen" at bounding box center [190, 183] width 286 height 15
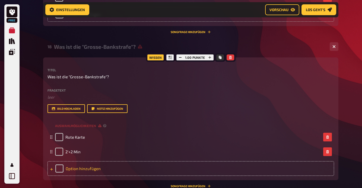
scroll to position [2965, 0]
click at [86, 166] on div "Option hinzufügen" at bounding box center [190, 168] width 286 height 15
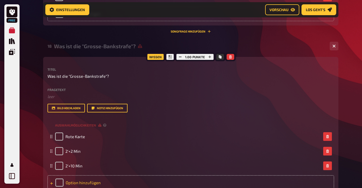
click at [79, 178] on div "Option hinzufügen" at bounding box center [190, 182] width 286 height 15
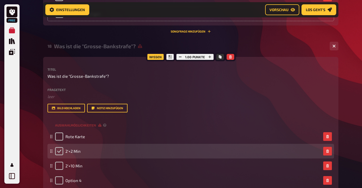
click at [58, 147] on input "checkbox" at bounding box center [59, 151] width 8 height 8
checkbox input "true"
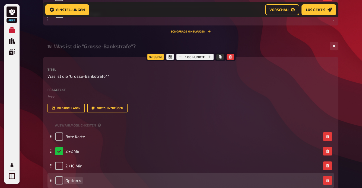
click at [74, 178] on span "Option 4" at bounding box center [73, 180] width 16 height 5
click at [87, 177] on div "on 4" at bounding box center [188, 181] width 266 height 8
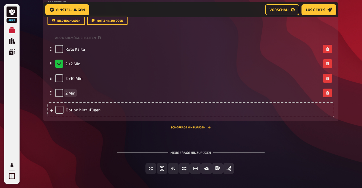
scroll to position [3053, 0]
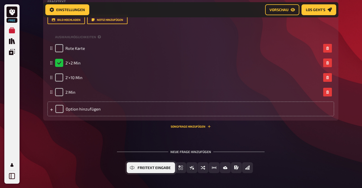
click at [149, 166] on span "Freitext Eingabe" at bounding box center [153, 168] width 33 height 4
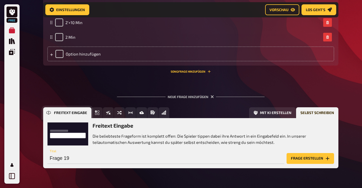
scroll to position [3118, 0]
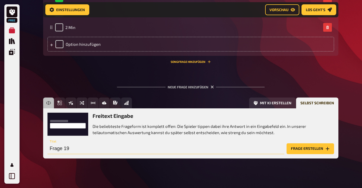
click at [75, 145] on input "Frage 19" at bounding box center [165, 148] width 237 height 11
type input "Wie ist das Essen im Camp?"
click at [304, 145] on button "Frage erstellen" at bounding box center [309, 148] width 47 height 11
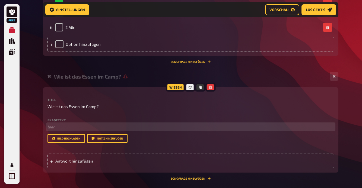
click at [61, 124] on p "﻿ leer" at bounding box center [190, 127] width 286 height 6
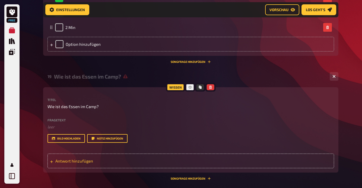
click at [66, 159] on span "Antwort hinzufügen" at bounding box center [97, 161] width 84 height 5
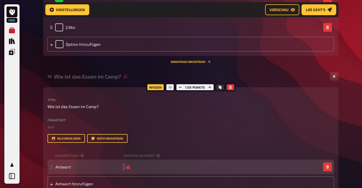
click at [327, 165] on icon "button" at bounding box center [327, 166] width 2 height 3
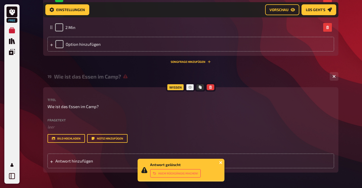
click at [221, 162] on icon "close" at bounding box center [220, 162] width 3 height 3
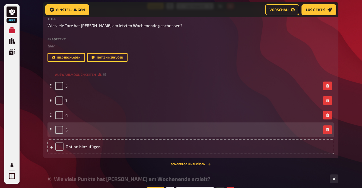
scroll to position [2465, 0]
click at [59, 126] on input "checkbox" at bounding box center [59, 130] width 8 height 8
checkbox input "true"
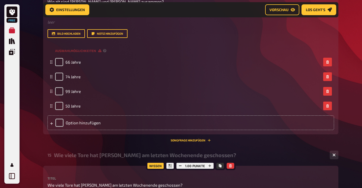
scroll to position [2303, 0]
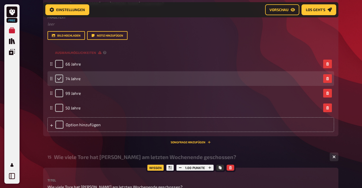
click at [58, 75] on input "checkbox" at bounding box center [59, 79] width 8 height 8
checkbox input "true"
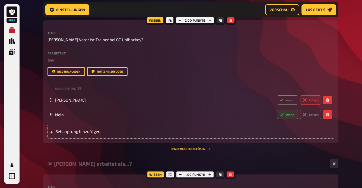
scroll to position [1011, 0]
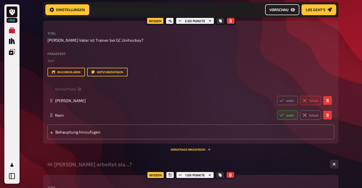
click at [278, 11] on span "Vorschau" at bounding box center [278, 10] width 19 height 4
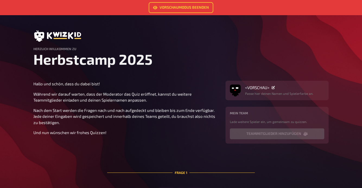
click at [265, 90] on div "<VORSCHAU> Passe hier deinen Namen und Spielerfarbe an." at bounding box center [279, 90] width 68 height 11
click at [259, 88] on span "<VORSCHAU>" at bounding box center [257, 87] width 24 height 5
click at [238, 92] on img "button" at bounding box center [235, 89] width 11 height 11
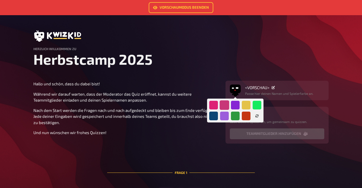
click at [224, 105] on div at bounding box center [223, 104] width 9 height 9
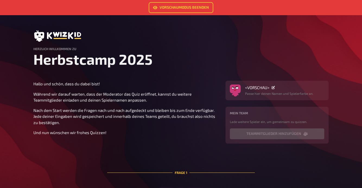
click at [207, 63] on h1 "Herbstcamp 2025" at bounding box center [180, 59] width 295 height 17
click at [271, 95] on p "Passe hier deinen Namen und Spielerfarbe an." at bounding box center [279, 93] width 68 height 5
click at [256, 86] on span "<VORSCHAU>" at bounding box center [257, 87] width 24 height 5
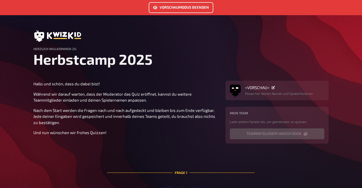
click at [173, 6] on link "Vorschaumodus beenden" at bounding box center [181, 7] width 65 height 11
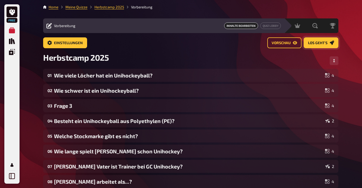
click at [320, 45] on link "Los geht's" at bounding box center [320, 42] width 35 height 11
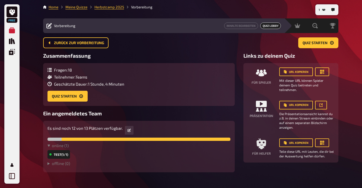
click at [268, 78] on div "Für Spieler" at bounding box center [261, 80] width 27 height 24
click at [317, 47] on button "Quiz starten" at bounding box center [318, 42] width 40 height 11
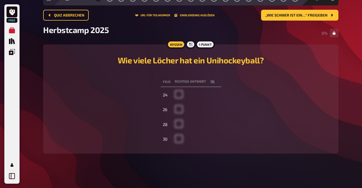
scroll to position [27, 0]
click at [290, 18] on button "„Wie schwer ist ein…“ freigeben" at bounding box center [299, 15] width 77 height 11
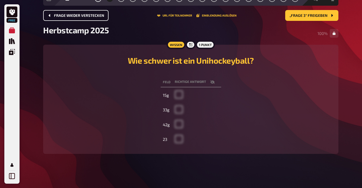
click at [85, 14] on span "Frage wieder verstecken" at bounding box center [79, 16] width 50 height 4
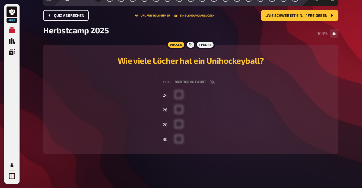
click at [65, 14] on span "Quiz abbrechen" at bounding box center [69, 16] width 30 height 4
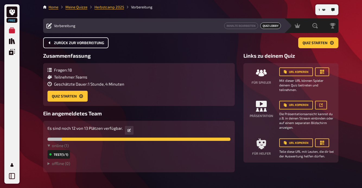
click at [76, 43] on span "Zurück zur Vorbereitung" at bounding box center [79, 43] width 50 height 4
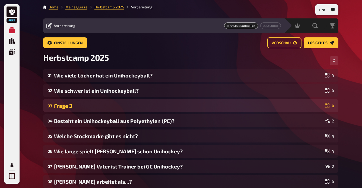
click at [117, 107] on div "Frage 3" at bounding box center [188, 106] width 269 height 6
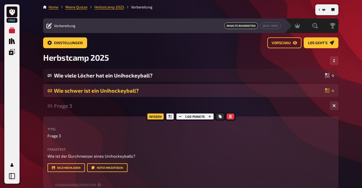
click at [144, 89] on div "Wie schwer ist ein Unihockeyball?" at bounding box center [188, 91] width 269 height 6
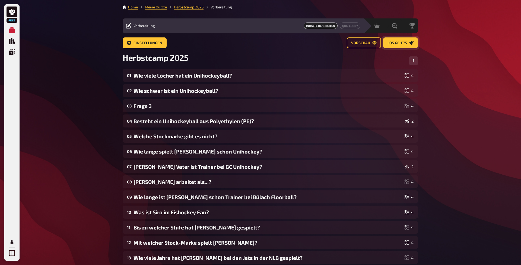
click at [361, 41] on span "Los geht's" at bounding box center [397, 43] width 20 height 4
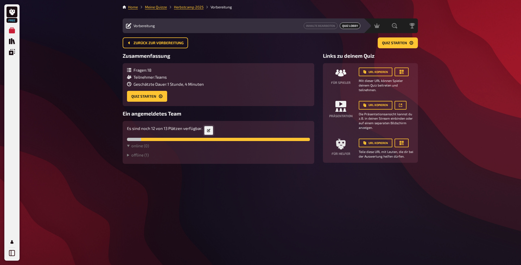
click at [209, 129] on icon at bounding box center [208, 130] width 3 height 3
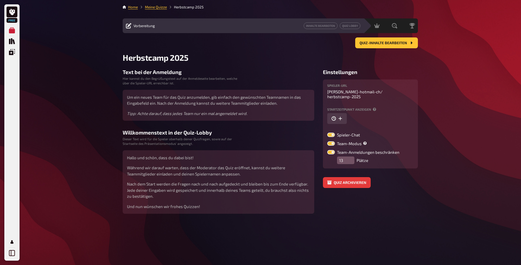
click at [361, 71] on div "Free Meine Quizze Quiz Sammlung Einblendungen Mein Konto Home Meine Quizze Herb…" at bounding box center [260, 132] width 521 height 265
click at [159, 9] on link "Meine Quizze" at bounding box center [156, 7] width 22 height 4
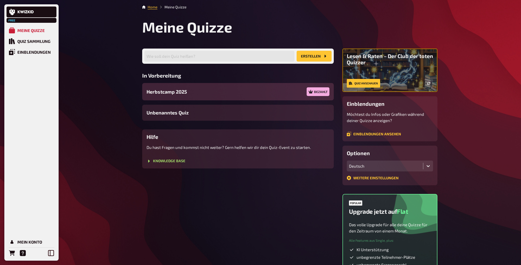
click at [274, 92] on div "Herbstcamp 2025 Bezahlt" at bounding box center [237, 91] width 191 height 17
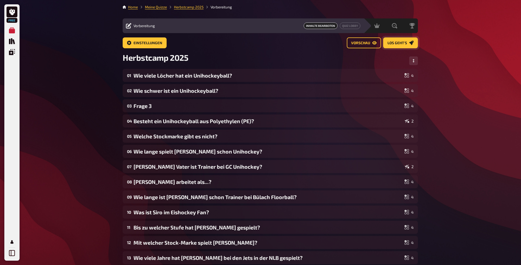
click at [361, 42] on span "Los geht's" at bounding box center [397, 43] width 20 height 4
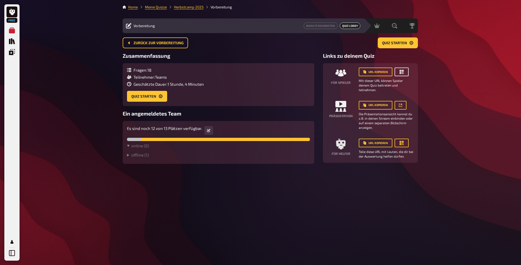
click at [361, 73] on icon "button" at bounding box center [401, 72] width 4 height 4
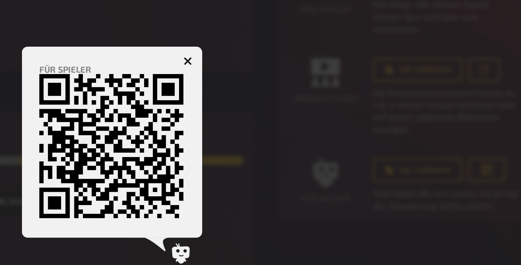
click at [287, 100] on icon "button" at bounding box center [288, 101] width 3 height 3
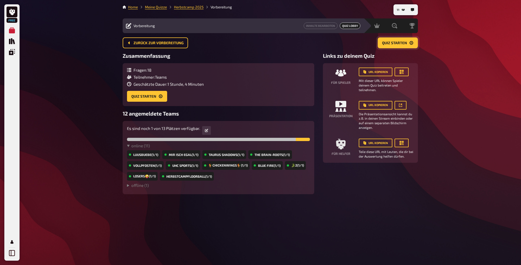
click at [361, 44] on span "Quiz starten" at bounding box center [394, 43] width 25 height 4
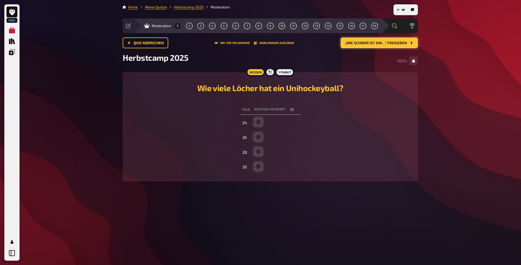
click at [361, 44] on span "„Wie schwer ist ein…“ freigeben" at bounding box center [376, 43] width 62 height 4
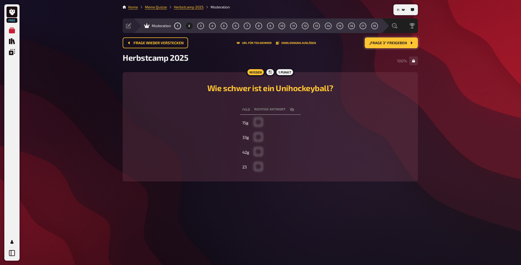
click at [361, 44] on span "„Frage 3“ freigeben" at bounding box center [388, 43] width 38 height 4
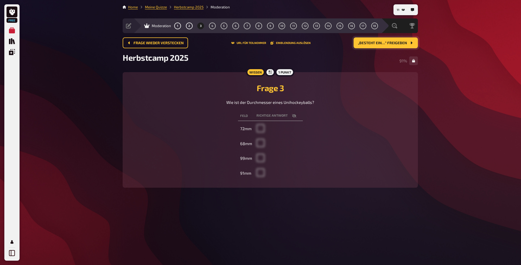
click at [361, 44] on span "„Besteht ein…“ freigeben" at bounding box center [382, 43] width 49 height 4
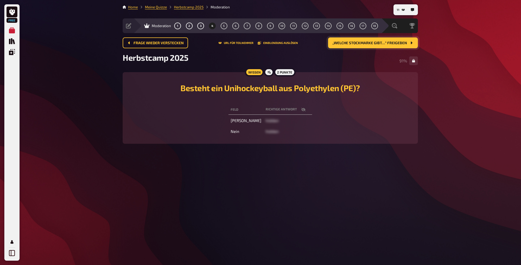
click at [361, 47] on button "„Welche Stockmarke gibt…“ freigeben" at bounding box center [373, 42] width 90 height 11
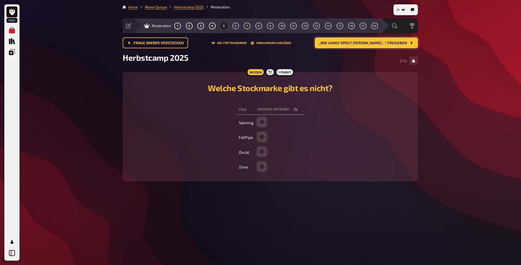
click at [361, 47] on button "„Wie lange spielt Lynn…“ freigeben" at bounding box center [366, 42] width 103 height 11
click at [361, 47] on button "„Lynn's Vater ist Trainer…“ freigeben" at bounding box center [364, 42] width 105 height 11
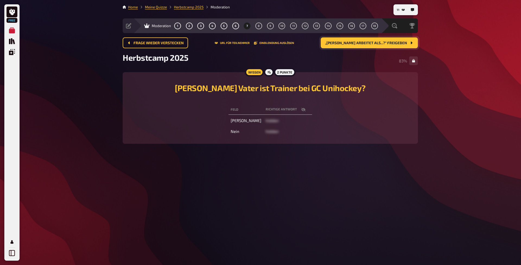
click at [361, 47] on button "„Dominik arbeitet als...?“ freigeben" at bounding box center [369, 42] width 97 height 11
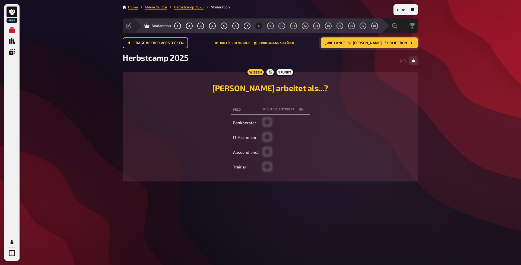
click at [361, 47] on button "„Wie lange ist Thomas…“ freigeben" at bounding box center [369, 42] width 97 height 11
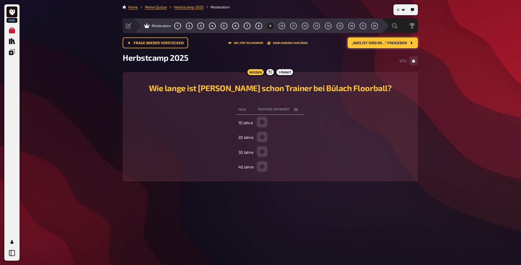
click at [361, 47] on button "„Was ist Siro im…“ freigeben" at bounding box center [382, 42] width 70 height 11
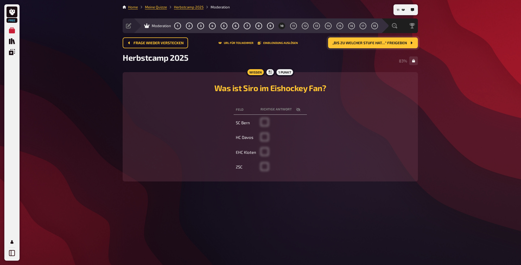
click at [361, 45] on button "„Bis zu welcher Stufe hat…“ freigeben" at bounding box center [373, 42] width 90 height 11
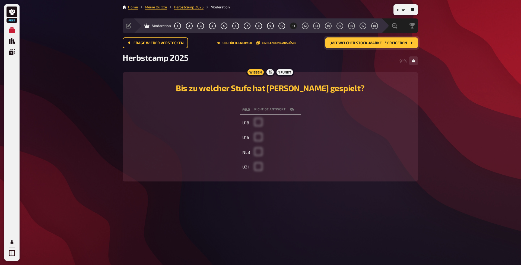
click at [361, 45] on button "„Mit welcher Stock-Marke…“ freigeben" at bounding box center [371, 42] width 92 height 11
click at [361, 45] on button "„Wie viele Jahre hat Joel…“ freigeben" at bounding box center [363, 42] width 108 height 11
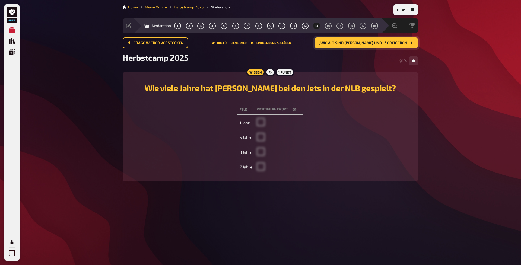
click at [361, 45] on button "„Wie alt sind Sara und…“ freigeben" at bounding box center [366, 42] width 103 height 11
click at [361, 45] on button "„Wie viele Tore hat Yanik…“ freigeben" at bounding box center [364, 42] width 107 height 11
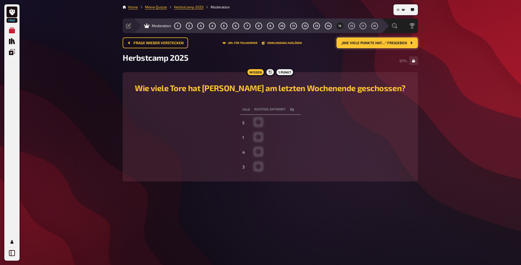
click at [361, 45] on button "„Wie viele Punkte hat…“ freigeben" at bounding box center [376, 42] width 81 height 11
click at [361, 45] on button "„Was ist die höchste…“ freigeben" at bounding box center [377, 42] width 79 height 11
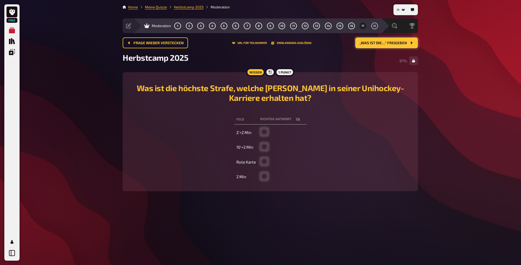
click at [361, 45] on button "„Was ist die…“ freigeben" at bounding box center [386, 42] width 63 height 11
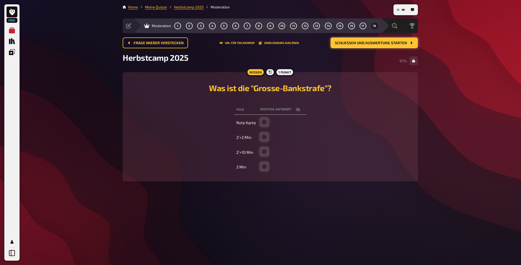
click at [361, 45] on button "Schließen und Auswertung starten" at bounding box center [373, 42] width 87 height 11
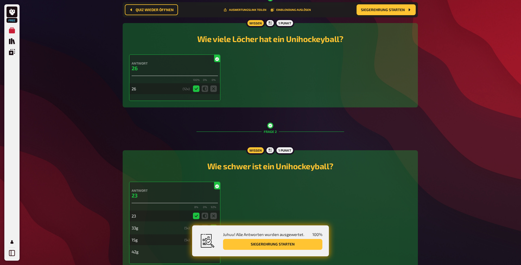
scroll to position [109, 0]
click at [289, 188] on button "Siegerehrung starten" at bounding box center [272, 244] width 99 height 11
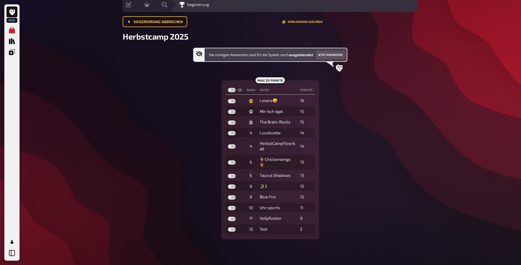
scroll to position [20, 0]
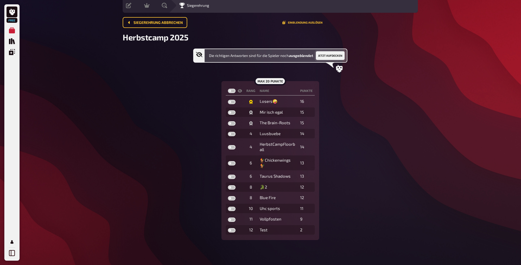
click at [330, 56] on button "Jetzt aufdecken" at bounding box center [330, 55] width 29 height 9
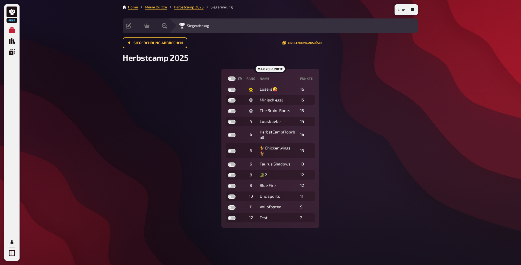
scroll to position [0, 0]
click at [232, 93] on td at bounding box center [235, 89] width 18 height 10
click at [232, 89] on label at bounding box center [232, 90] width 8 height 4
click at [228, 88] on input "checkbox" at bounding box center [228, 87] width 0 height 0
checkbox input "true"
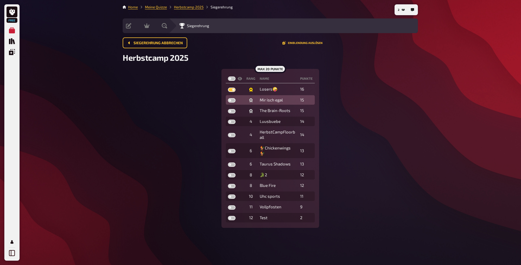
click at [232, 101] on label at bounding box center [232, 100] width 8 height 4
click at [228, 98] on input "checkbox" at bounding box center [228, 98] width 0 height 0
checkbox input "true"
click at [232, 110] on label at bounding box center [232, 111] width 8 height 4
click at [228, 109] on input "checkbox" at bounding box center [228, 109] width 0 height 0
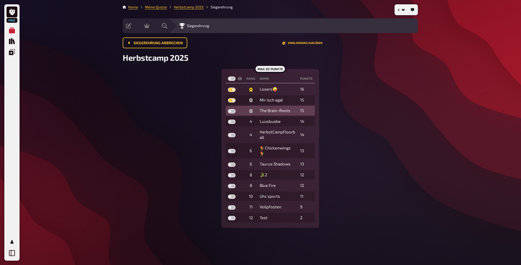
checkbox input "true"
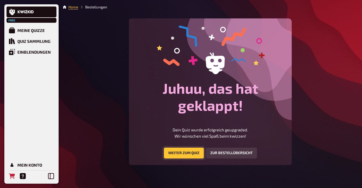
click at [191, 153] on link "Weiter zum Quiz" at bounding box center [184, 153] width 40 height 11
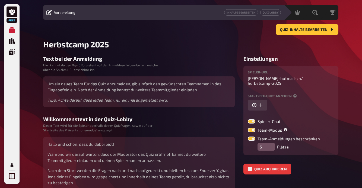
scroll to position [6, 0]
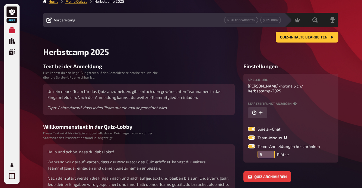
click at [270, 153] on input "6" at bounding box center [265, 155] width 17 height 8
click at [270, 153] on input "7" at bounding box center [265, 155] width 17 height 8
click at [270, 153] on input "8" at bounding box center [265, 155] width 17 height 8
click at [270, 153] on input "9" at bounding box center [265, 155] width 17 height 8
click at [270, 153] on input "10" at bounding box center [265, 155] width 17 height 8
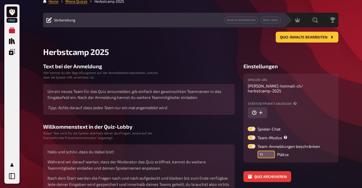
click at [270, 153] on input "11" at bounding box center [265, 155] width 17 height 8
click at [270, 153] on input "12" at bounding box center [265, 155] width 17 height 8
type input "13"
click at [270, 153] on input "13" at bounding box center [265, 155] width 17 height 8
click at [317, 163] on div "Einstellungen Spieler-URL [PERSON_NAME]-ch / herbstcamp-2025 Startzeitpunkt anz…" at bounding box center [290, 122] width 95 height 119
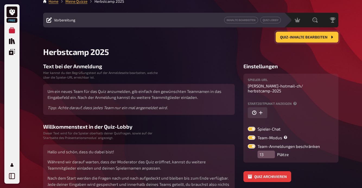
click at [313, 36] on span "Quiz-Inhalte bearbeiten" at bounding box center [303, 38] width 47 height 4
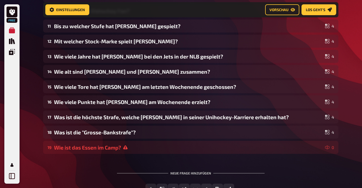
scroll to position [206, 0]
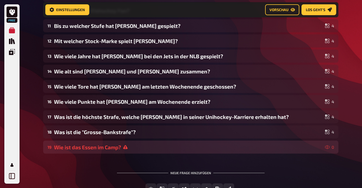
click at [118, 148] on div "Wie ist das Essen im Camp?" at bounding box center [188, 147] width 269 height 6
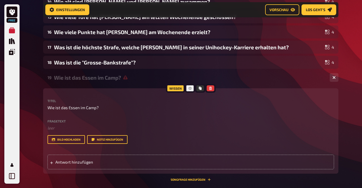
scroll to position [277, 0]
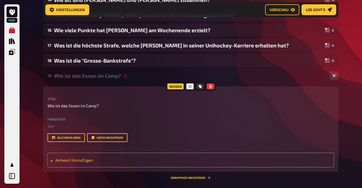
click at [74, 162] on span "Antwort hinzufügen" at bounding box center [97, 160] width 84 height 5
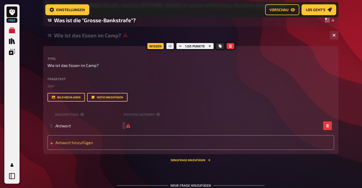
scroll to position [319, 0]
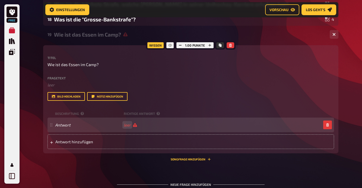
click at [74, 129] on div "Antwort leer" at bounding box center [190, 125] width 286 height 15
click at [61, 140] on span "Antwort hinzufügen" at bounding box center [97, 141] width 84 height 5
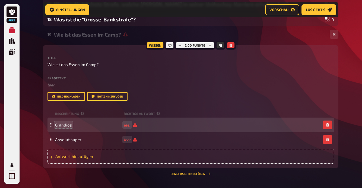
click at [63, 157] on span "Antwort hinzufügen" at bounding box center [97, 156] width 84 height 5
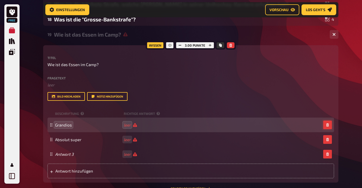
click at [327, 126] on icon "button" at bounding box center [327, 124] width 3 height 3
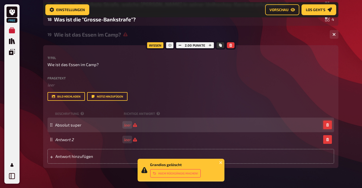
click at [327, 124] on icon "button" at bounding box center [327, 124] width 3 height 3
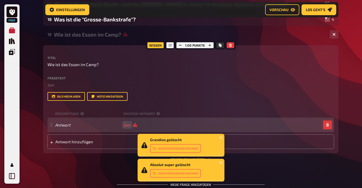
click at [325, 125] on button "button" at bounding box center [327, 125] width 9 height 9
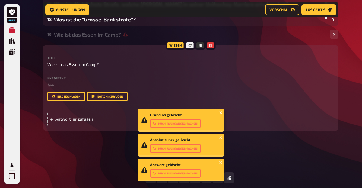
click at [221, 112] on icon "close" at bounding box center [220, 112] width 3 height 3
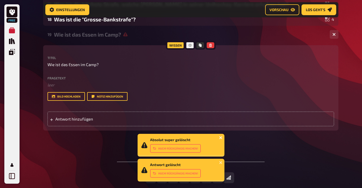
click at [220, 138] on icon "close" at bounding box center [220, 137] width 3 height 3
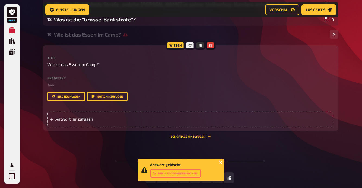
click at [219, 162] on icon "close" at bounding box center [221, 163] width 4 height 4
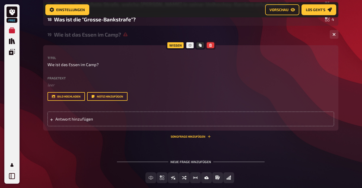
click at [210, 47] on button "button" at bounding box center [210, 45] width 8 height 6
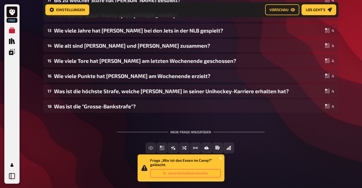
scroll to position [232, 0]
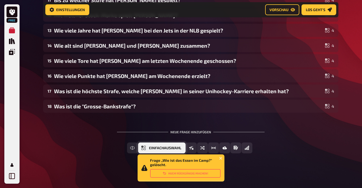
click at [178, 149] on span "Einfachauswahl" at bounding box center [165, 148] width 32 height 4
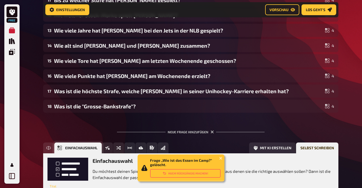
scroll to position [281, 0]
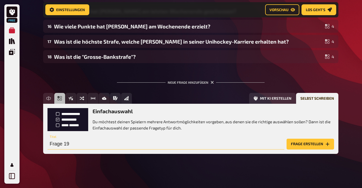
click at [79, 148] on input "Frage 19" at bounding box center [165, 144] width 237 height 11
click at [79, 147] on input "Frage 19" at bounding box center [165, 144] width 237 height 11
type input "Wie ist das Essen im Camp?"
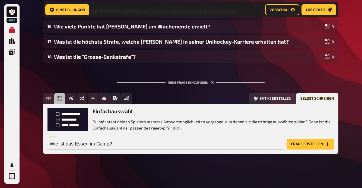
click at [300, 144] on button "Frage erstellen" at bounding box center [309, 144] width 47 height 11
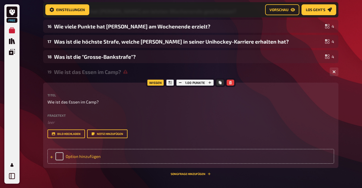
click at [96, 152] on div "Option hinzufügen" at bounding box center [190, 156] width 286 height 15
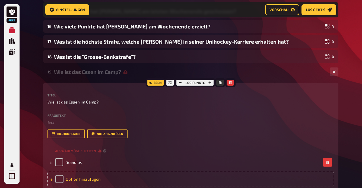
click at [89, 177] on div "Option hinzufügen" at bounding box center [190, 179] width 286 height 15
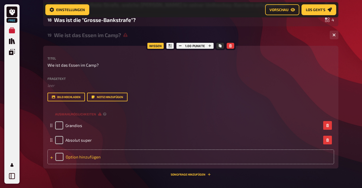
scroll to position [319, 0]
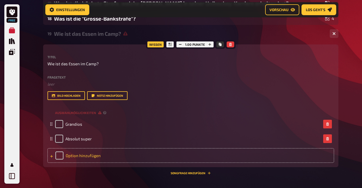
click at [86, 157] on div "Option hinzufügen" at bounding box center [190, 155] width 286 height 15
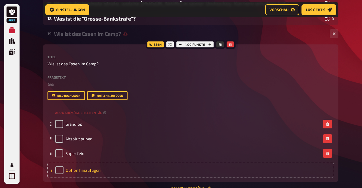
click at [89, 169] on div "Option hinzufügen" at bounding box center [190, 170] width 286 height 15
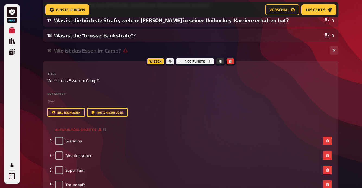
scroll to position [306, 0]
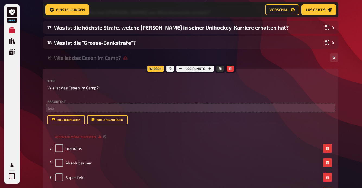
scroll to position [270, 0]
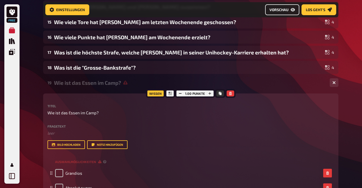
click at [286, 8] on span "Vorschau" at bounding box center [278, 10] width 19 height 4
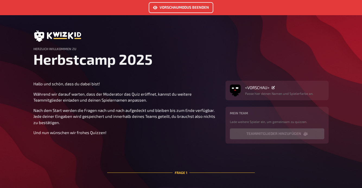
click at [187, 7] on link "Vorschaumodus beenden" at bounding box center [181, 7] width 65 height 11
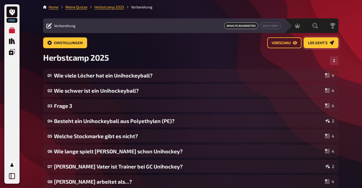
click at [325, 47] on link "Los geht's" at bounding box center [320, 42] width 35 height 11
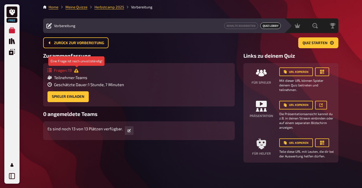
click at [78, 71] on icon at bounding box center [76, 71] width 4 height 4
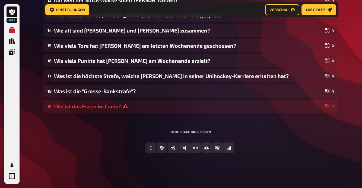
scroll to position [247, 0]
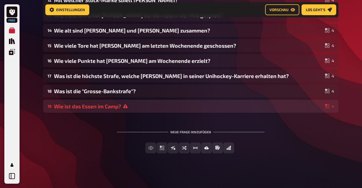
click at [154, 108] on div "Wie ist das Essen im Camp?" at bounding box center [188, 106] width 269 height 6
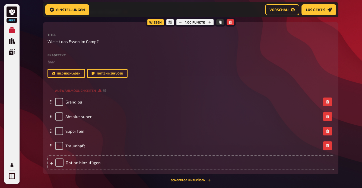
scroll to position [355, 0]
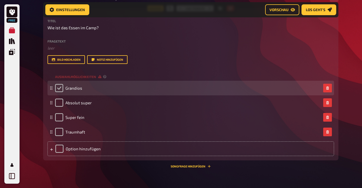
click at [60, 87] on input "checkbox" at bounding box center [59, 88] width 8 height 8
checkbox input "true"
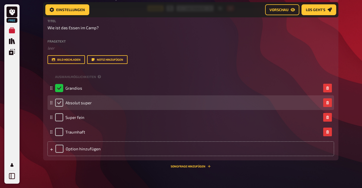
click at [60, 101] on input "checkbox" at bounding box center [59, 103] width 8 height 8
checkbox input "true"
checkbox input "false"
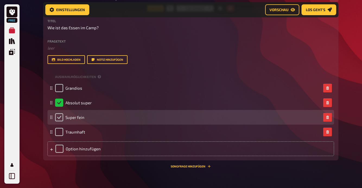
click at [59, 118] on input "checkbox" at bounding box center [59, 117] width 8 height 8
checkbox input "true"
checkbox input "false"
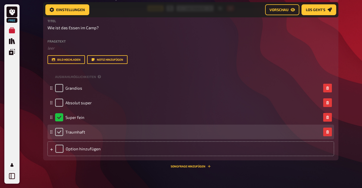
click at [60, 133] on input "checkbox" at bounding box center [59, 132] width 8 height 8
checkbox input "true"
checkbox input "false"
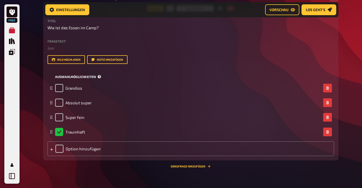
click at [74, 77] on span "Auswahlmöglichkeiten" at bounding box center [75, 77] width 41 height 5
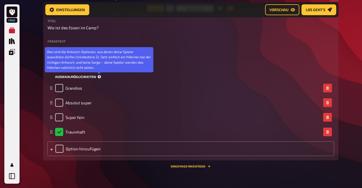
click at [98, 77] on icon at bounding box center [99, 76] width 3 height 3
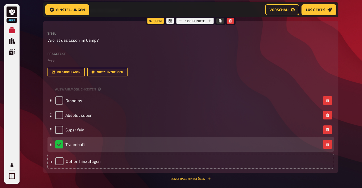
scroll to position [344, 0]
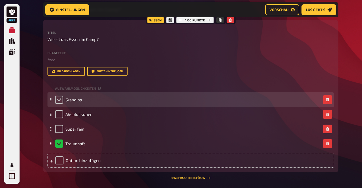
click at [59, 101] on input "checkbox" at bounding box center [59, 100] width 8 height 8
checkbox input "true"
checkbox input "false"
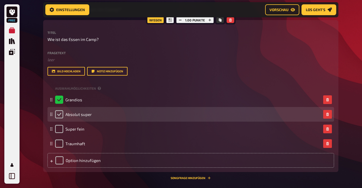
click at [60, 113] on input "checkbox" at bounding box center [59, 114] width 8 height 8
checkbox input "true"
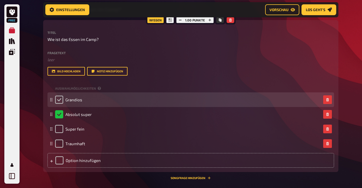
click at [60, 96] on input "checkbox" at bounding box center [59, 100] width 8 height 8
checkbox input "true"
checkbox input "false"
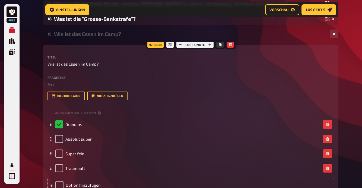
scroll to position [315, 0]
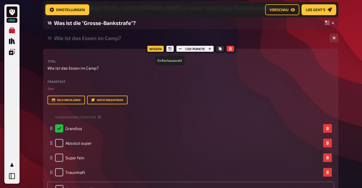
click at [171, 50] on icon at bounding box center [169, 48] width 3 height 3
click at [170, 48] on icon at bounding box center [169, 48] width 3 height 3
click at [231, 49] on icon "button" at bounding box center [230, 48] width 3 height 3
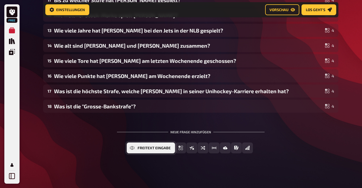
click at [138, 149] on span "Freitext Eingabe" at bounding box center [153, 148] width 33 height 4
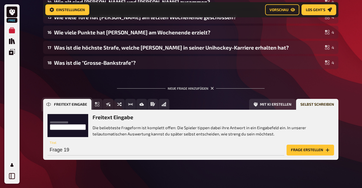
scroll to position [281, 0]
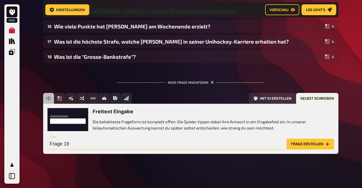
click at [96, 144] on input "Frage 19" at bounding box center [165, 144] width 237 height 11
type input "Wie ist das Essen im Camp?"
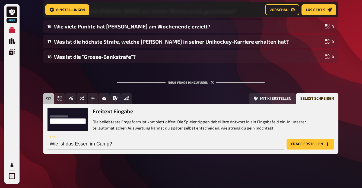
click at [311, 147] on button "Frage erstellen" at bounding box center [309, 144] width 47 height 11
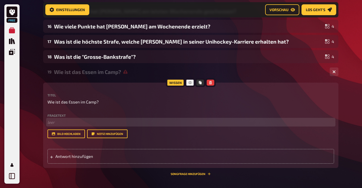
click at [55, 122] on p "﻿ leer" at bounding box center [190, 122] width 286 height 6
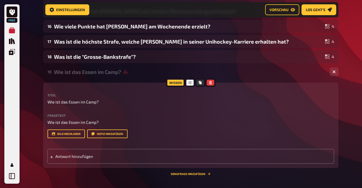
click at [84, 173] on div "Wissen Titel Wie ist das Essen im Camp? Fragetext Wie ist das Essen im Camp? Hi…" at bounding box center [190, 129] width 295 height 93
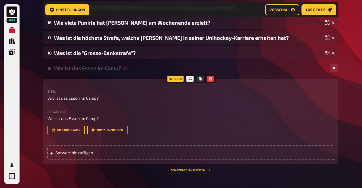
scroll to position [286, 0]
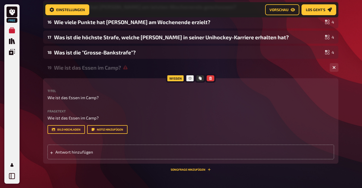
click at [321, 12] on span "Los geht's" at bounding box center [316, 10] width 20 height 4
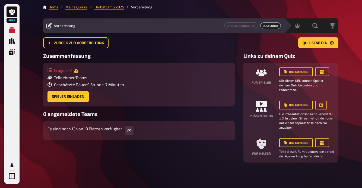
click at [69, 72] on div "Fragen : 19" at bounding box center [85, 70] width 76 height 5
click at [80, 42] on span "Zurück zur Vorbereitung" at bounding box center [79, 43] width 50 height 4
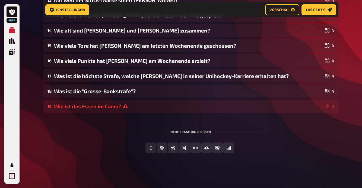
scroll to position [247, 0]
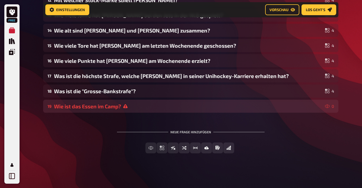
click at [76, 104] on div "Wie ist das Essen im Camp?" at bounding box center [188, 106] width 269 height 6
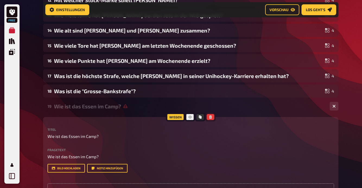
click at [212, 118] on icon "button" at bounding box center [210, 117] width 3 height 3
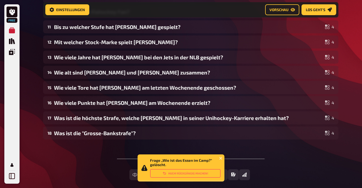
scroll to position [207, 0]
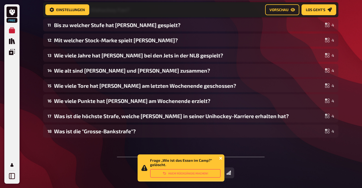
click at [222, 158] on icon "close" at bounding box center [220, 158] width 3 height 3
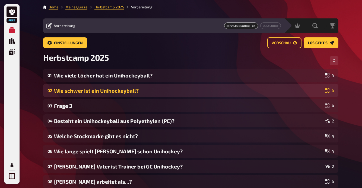
scroll to position [0, 0]
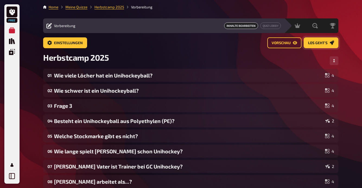
click at [322, 42] on span "Los geht's" at bounding box center [318, 43] width 20 height 4
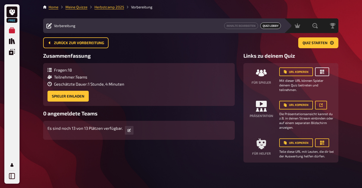
click at [324, 71] on icon "button" at bounding box center [321, 71] width 5 height 5
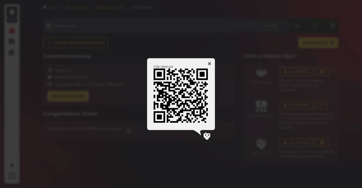
click at [209, 64] on icon "button" at bounding box center [209, 63] width 5 height 5
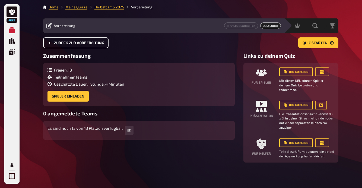
click at [84, 42] on span "Zurück zur Vorbereitung" at bounding box center [79, 43] width 50 height 4
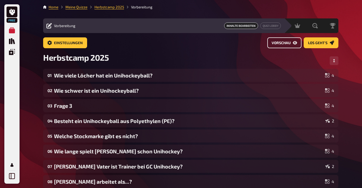
click at [284, 43] on span "Vorschau" at bounding box center [280, 43] width 19 height 4
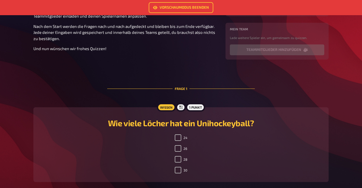
scroll to position [102, 0]
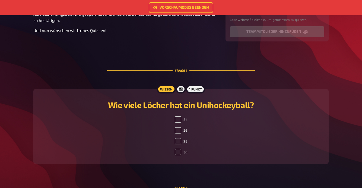
click at [197, 89] on div "1 Punkt" at bounding box center [195, 89] width 19 height 9
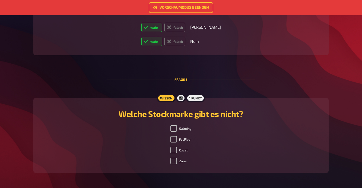
scroll to position [560, 0]
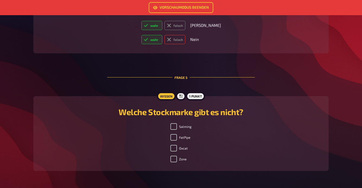
click at [185, 41] on label "falsch" at bounding box center [174, 39] width 21 height 9
click at [141, 35] on input "falsch" at bounding box center [141, 35] width 0 height 0
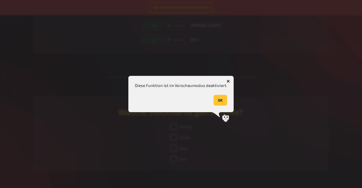
click at [227, 81] on icon "button" at bounding box center [228, 81] width 5 height 5
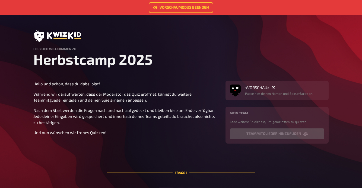
scroll to position [0, 0]
